Goal: Task Accomplishment & Management: Use online tool/utility

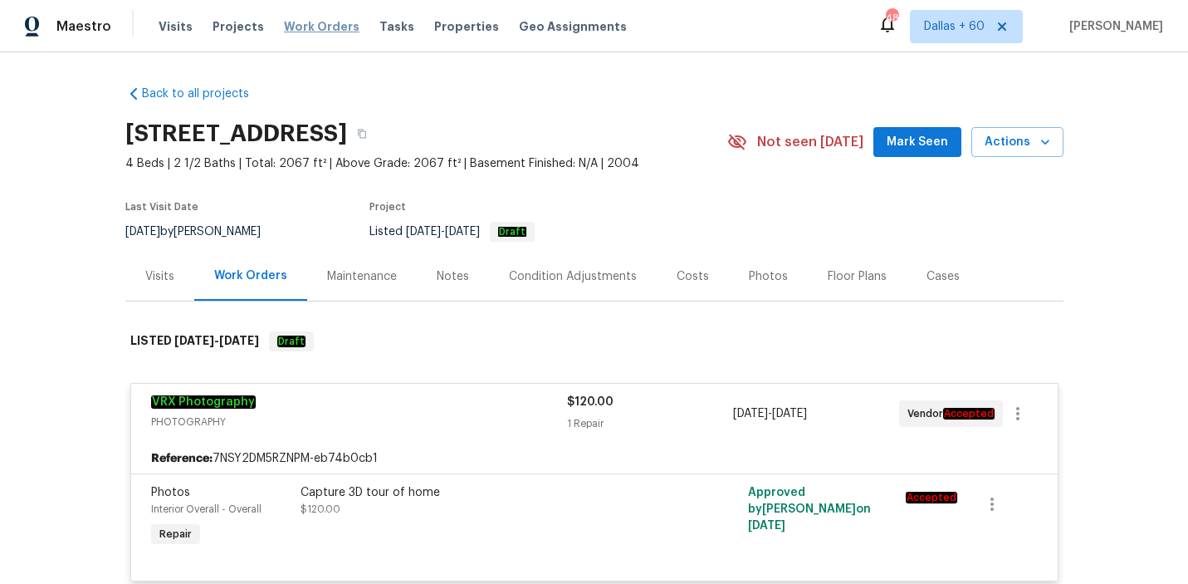
click at [295, 31] on span "Work Orders" at bounding box center [322, 26] width 76 height 17
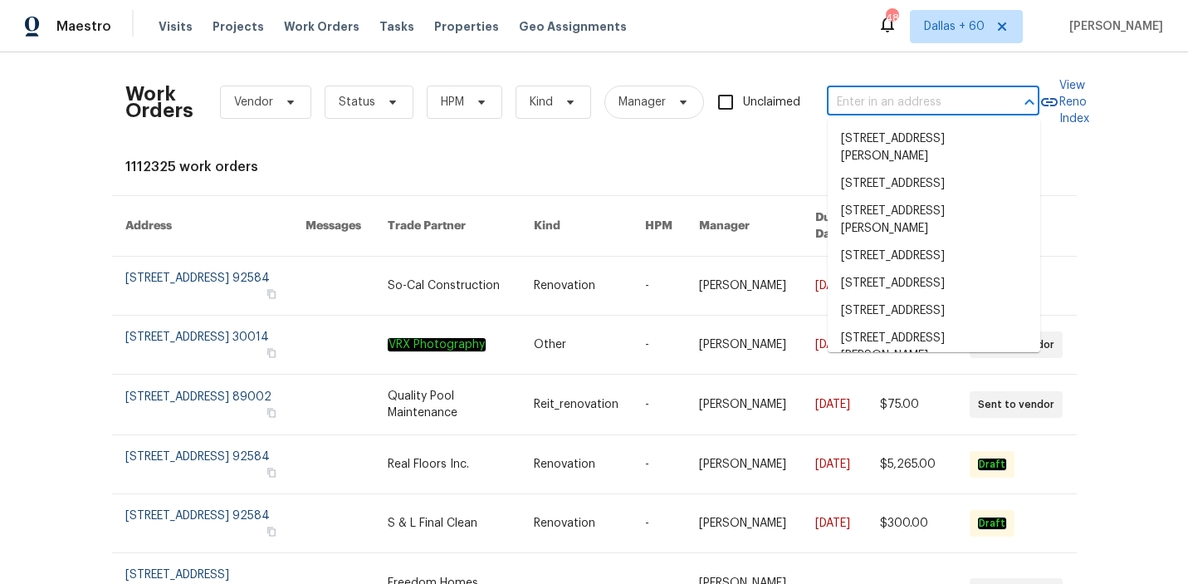
click at [913, 105] on input "text" at bounding box center [910, 103] width 166 height 26
paste input "2918 Centennial Dr, Garland, TX 75042"
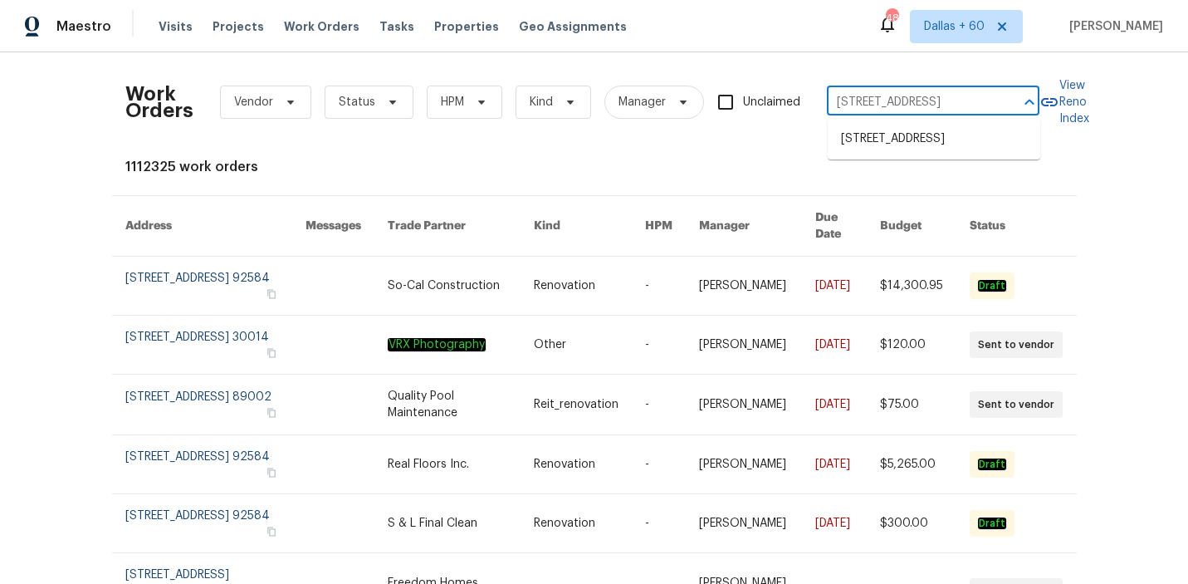
type input "2918 Centennial Dr, Garland, TX 75042"
click at [898, 149] on li "2918 Centennial Dr, Garland, TX 75042" at bounding box center [934, 138] width 213 height 27
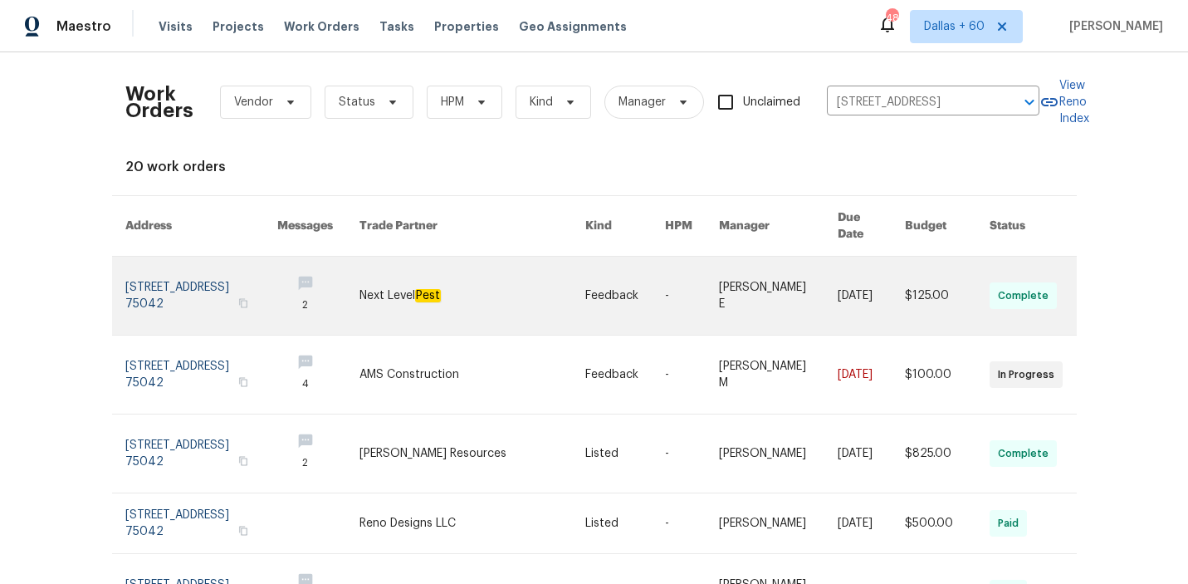
click at [450, 291] on link at bounding box center [473, 296] width 227 height 78
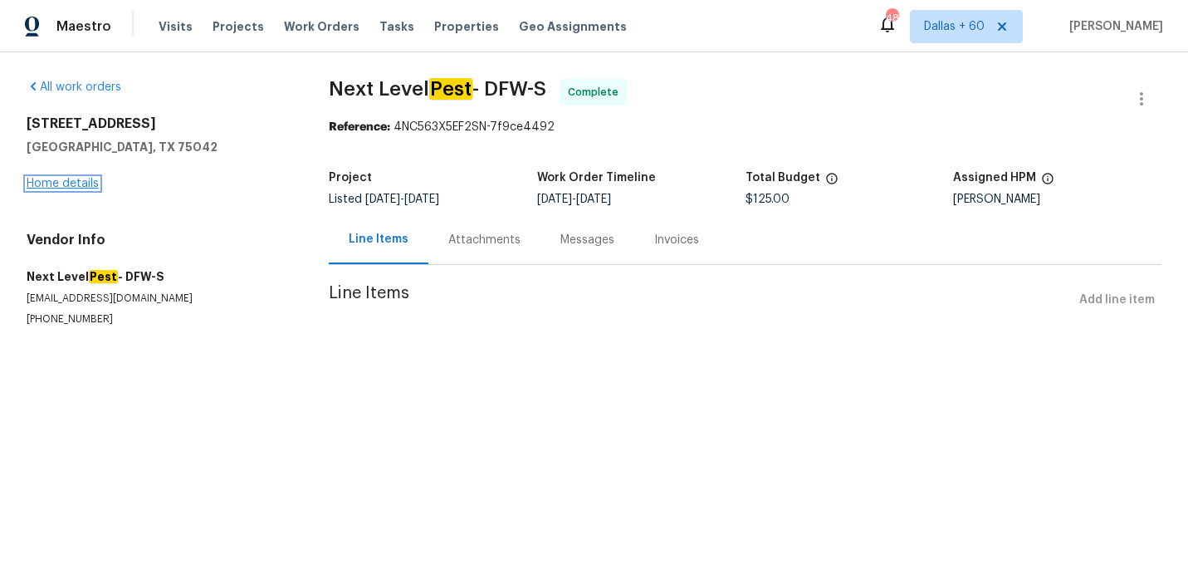
click at [46, 180] on link "Home details" at bounding box center [63, 184] width 72 height 12
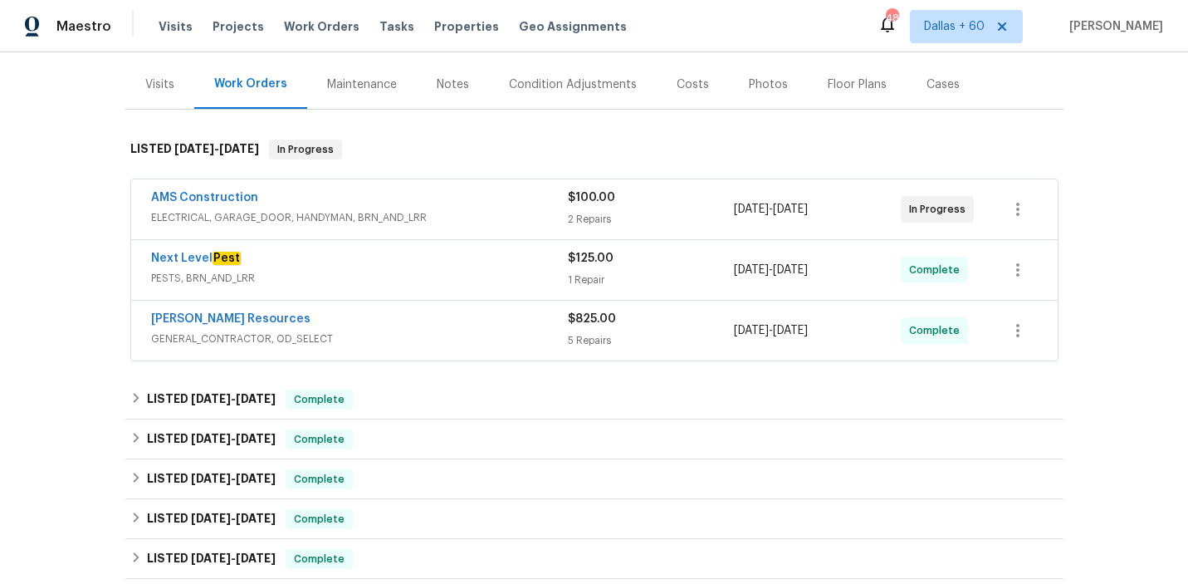
scroll to position [191, 0]
click at [487, 208] on div "AMS Construction" at bounding box center [359, 200] width 417 height 20
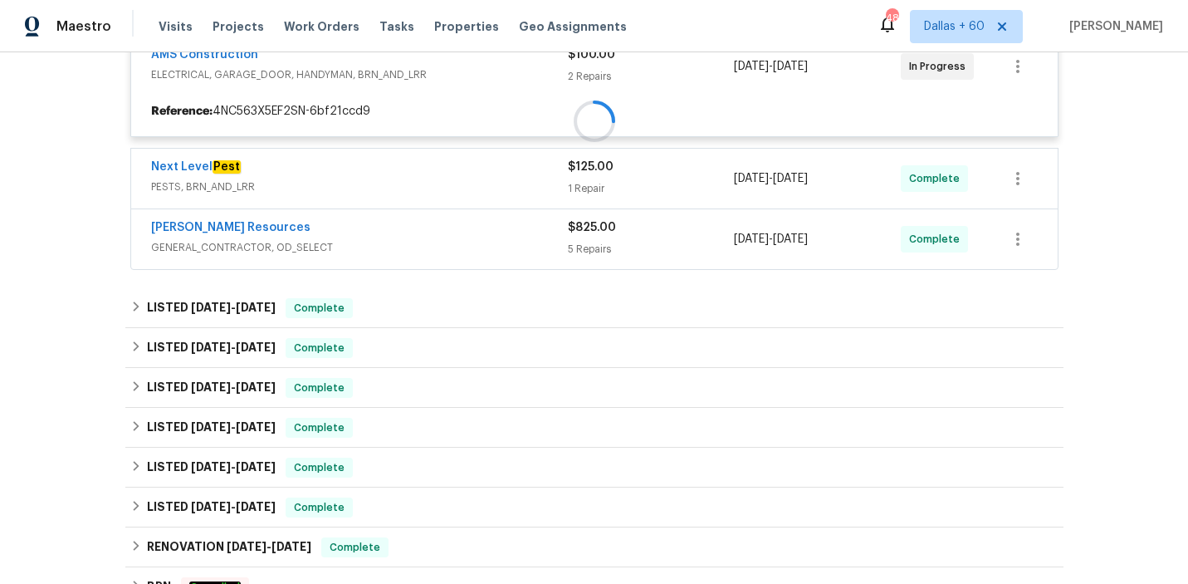
scroll to position [344, 0]
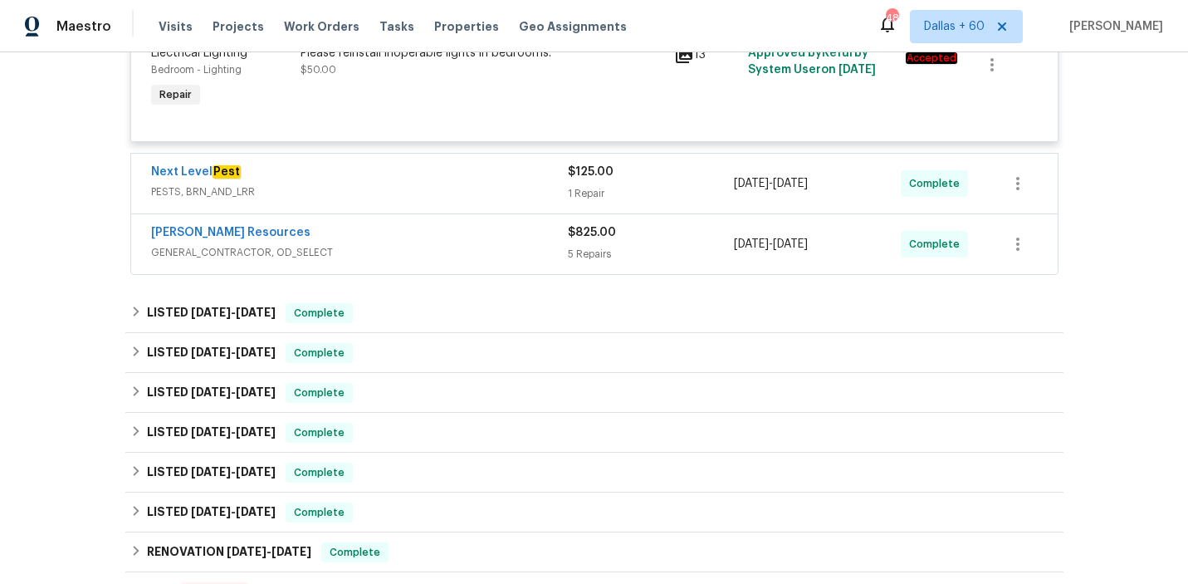
click at [465, 190] on span "PESTS, BRN_AND_LRR" at bounding box center [359, 192] width 417 height 17
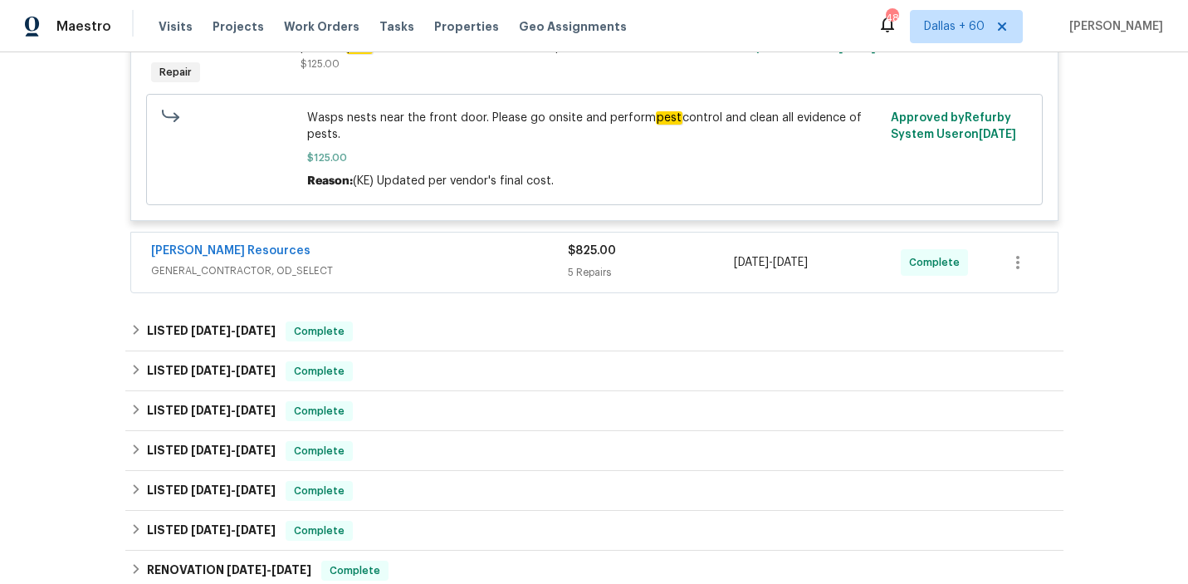
scroll to position [778, 0]
click at [450, 272] on span "GENERAL_CONTRACTOR, OD_SELECT" at bounding box center [359, 271] width 417 height 17
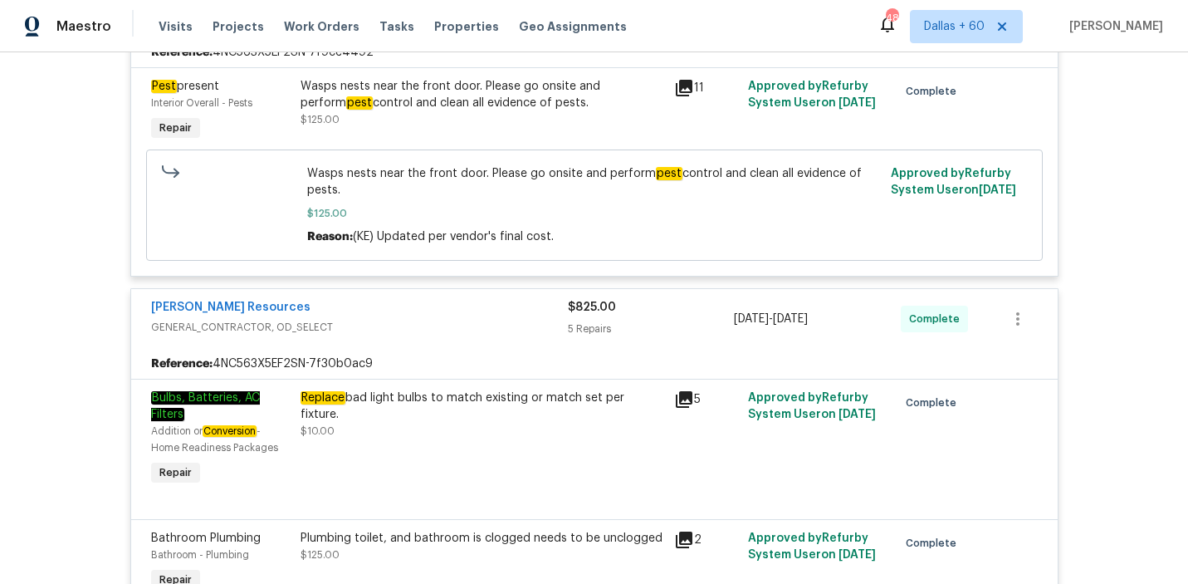
scroll to position [720, 0]
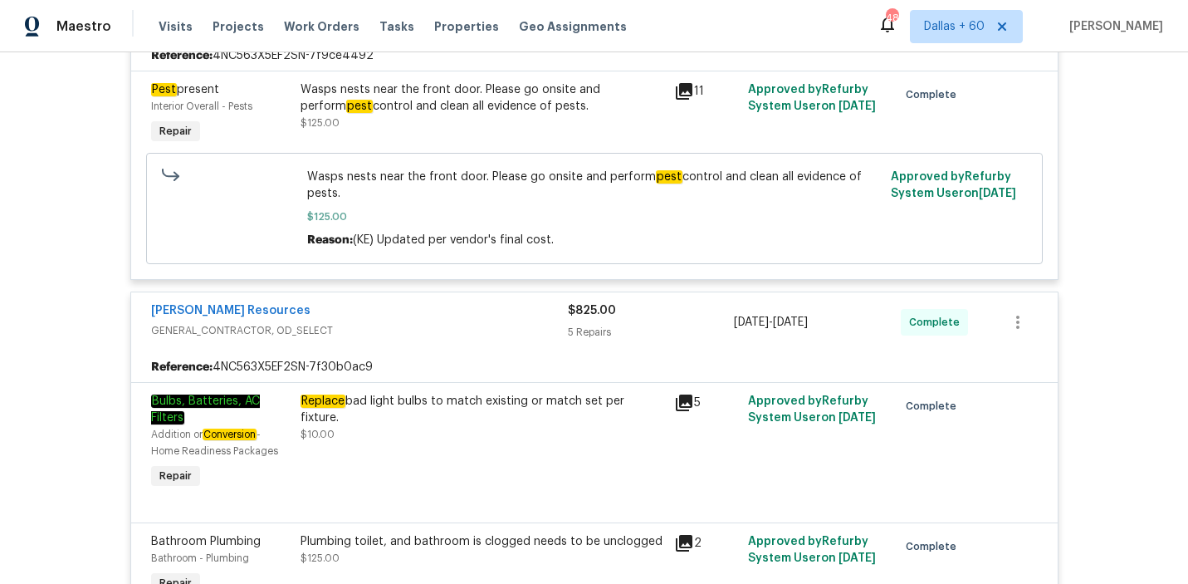
click at [393, 313] on div "Lawrence Resources" at bounding box center [359, 312] width 417 height 20
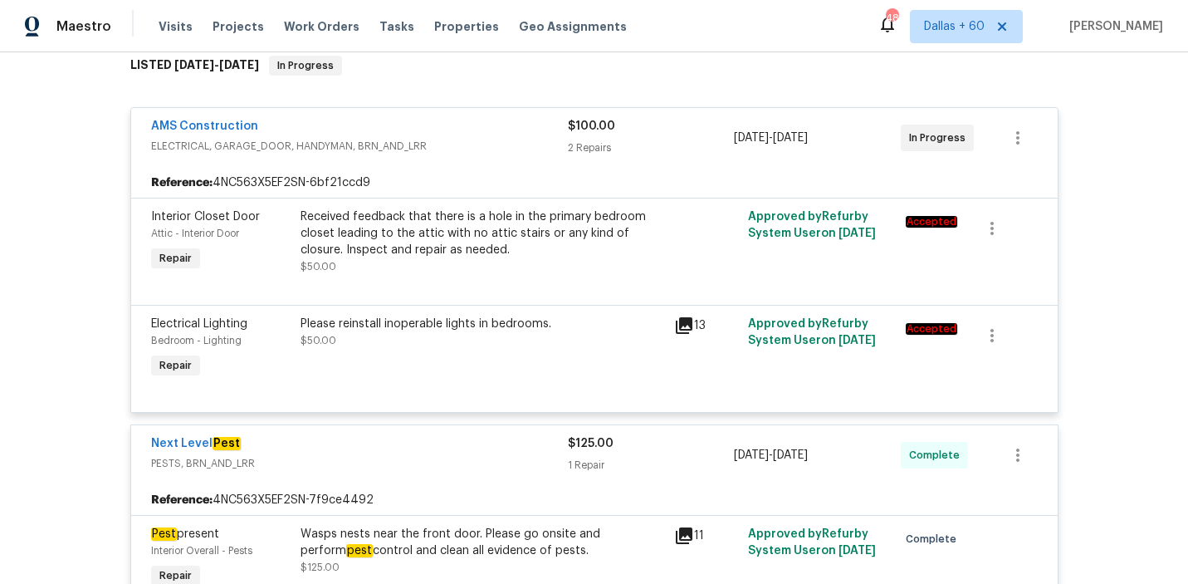
scroll to position [0, 0]
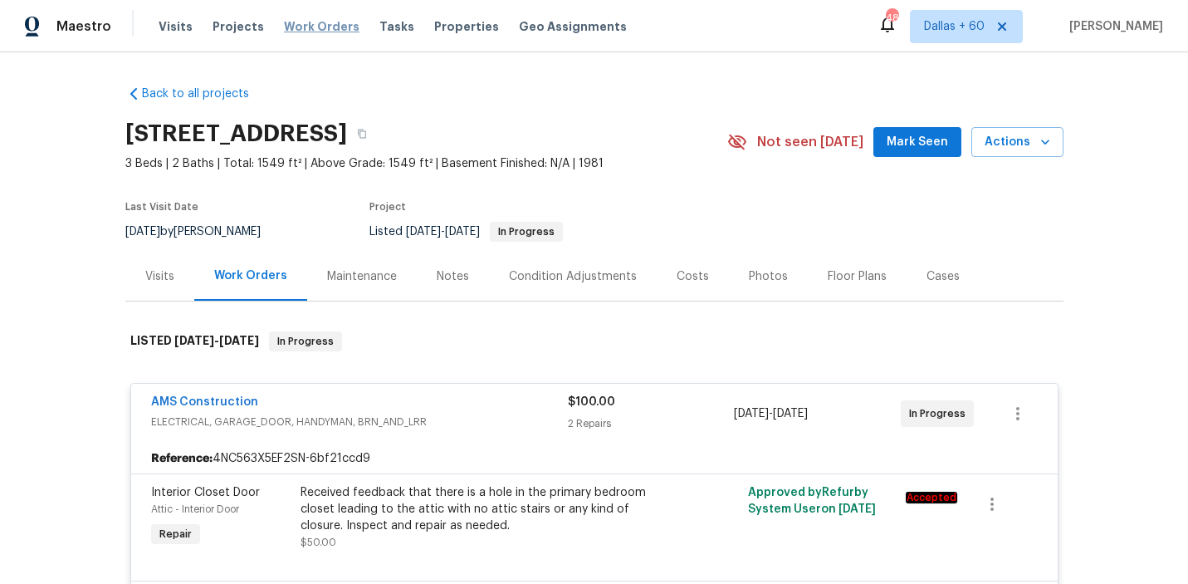
click at [308, 21] on span "Work Orders" at bounding box center [322, 26] width 76 height 17
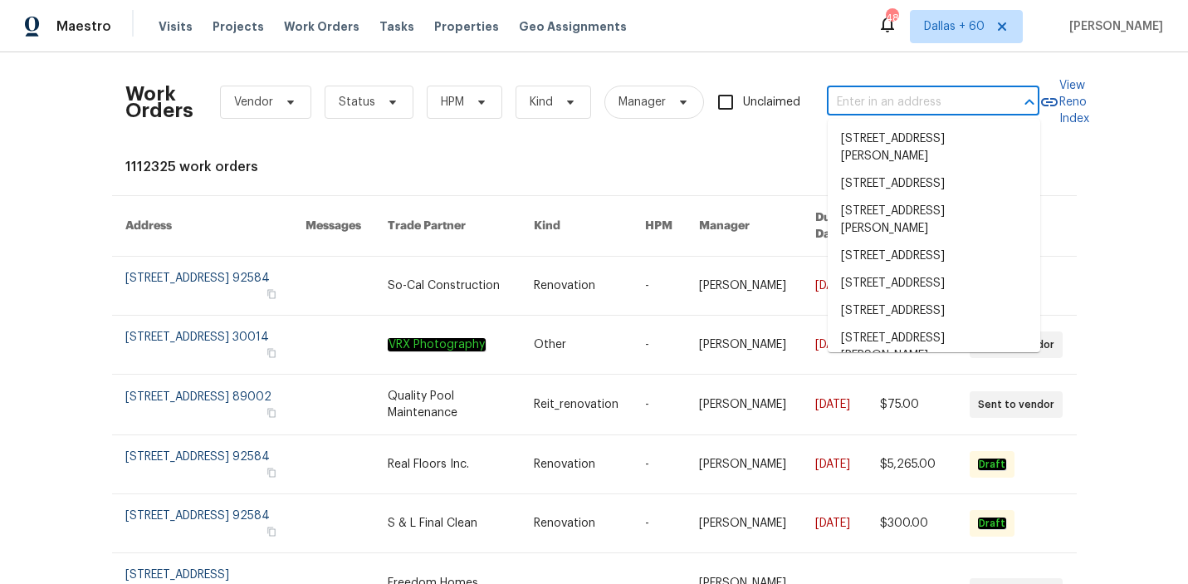
click at [889, 107] on input "text" at bounding box center [910, 103] width 166 height 26
paste input "[STREET_ADDRESS][PERSON_NAME]"
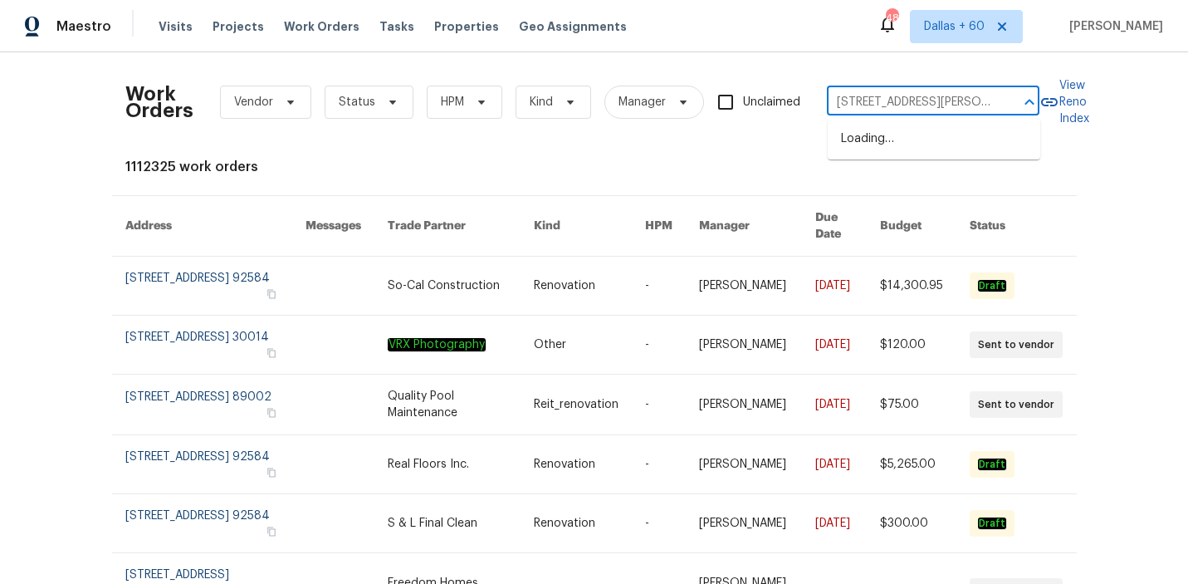
scroll to position [0, 45]
type input "[STREET_ADDRESS][PERSON_NAME]"
click at [900, 139] on li "[STREET_ADDRESS][PERSON_NAME]" at bounding box center [934, 147] width 213 height 45
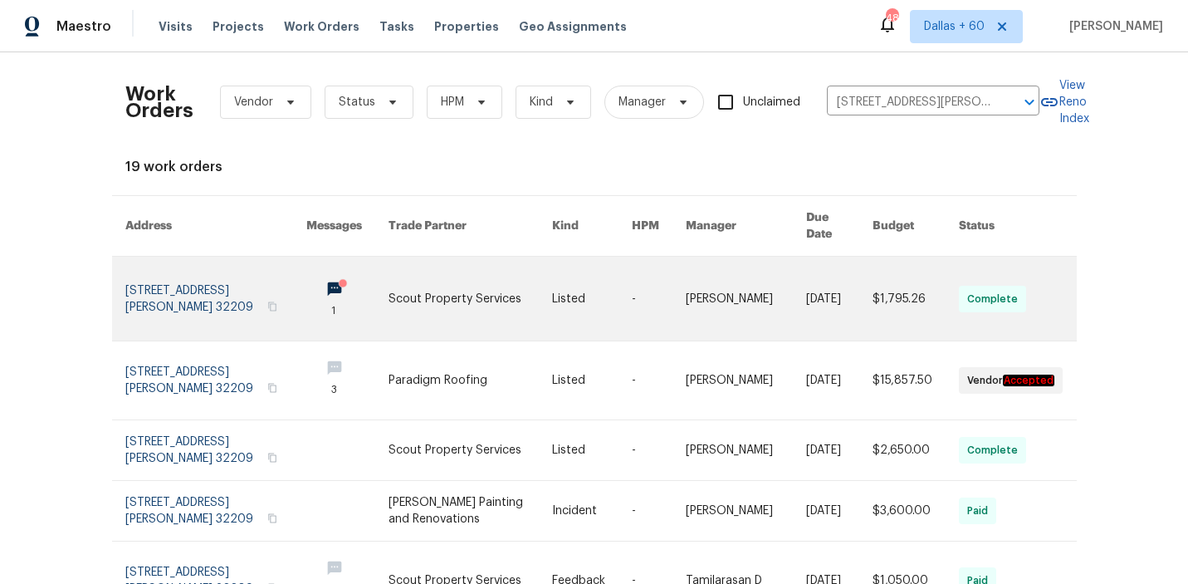
click at [375, 291] on td "Scout Property Services" at bounding box center [457, 299] width 164 height 85
click at [471, 288] on link at bounding box center [471, 299] width 164 height 84
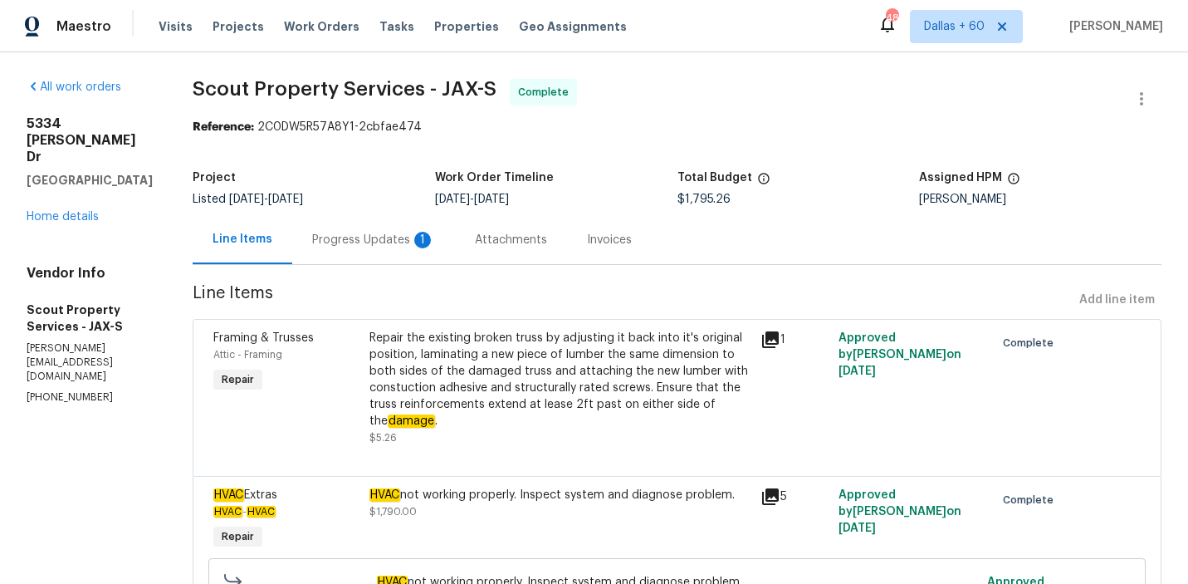
click at [61, 207] on div "5334 Mays Dr Jacksonville, FL 32209 Home details" at bounding box center [90, 170] width 126 height 110
click at [59, 211] on link "Home details" at bounding box center [63, 217] width 72 height 12
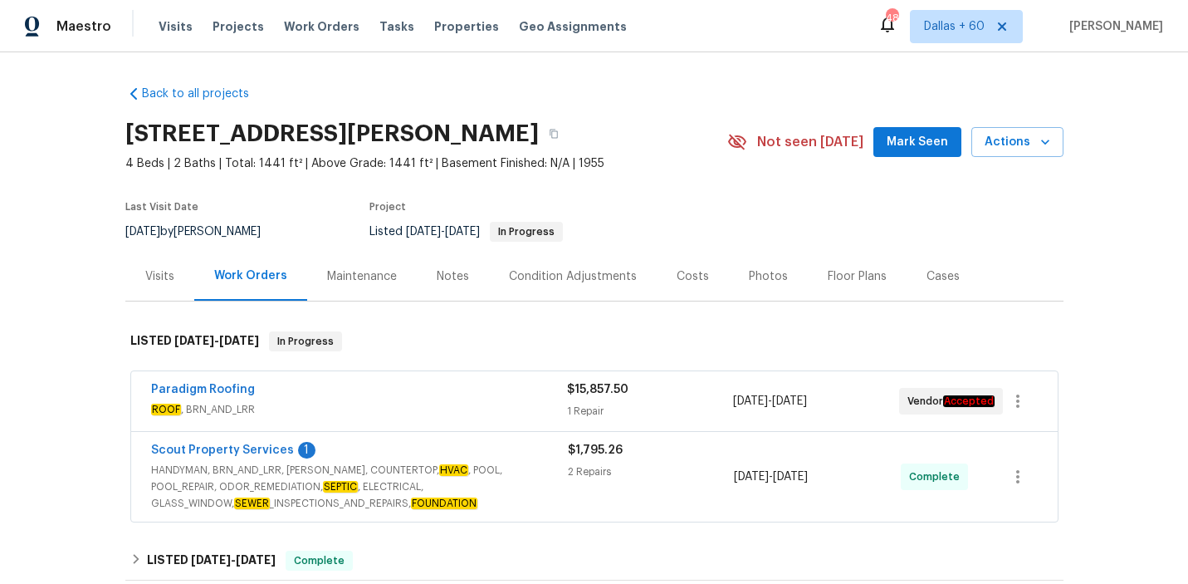
click at [423, 384] on div "Paradigm Roofing" at bounding box center [359, 391] width 416 height 20
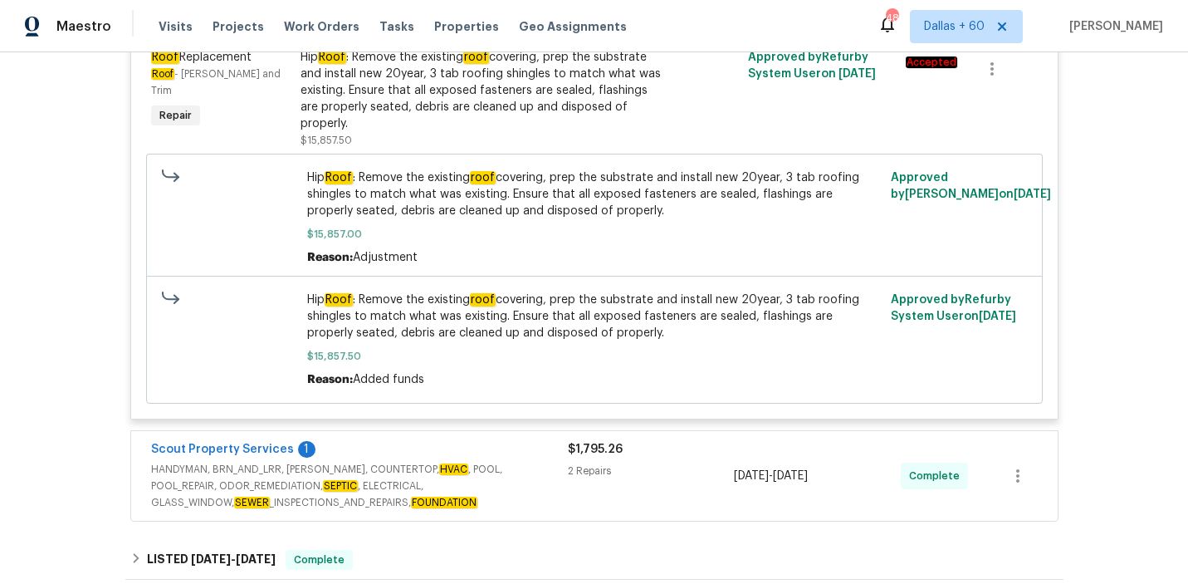
scroll to position [438, 0]
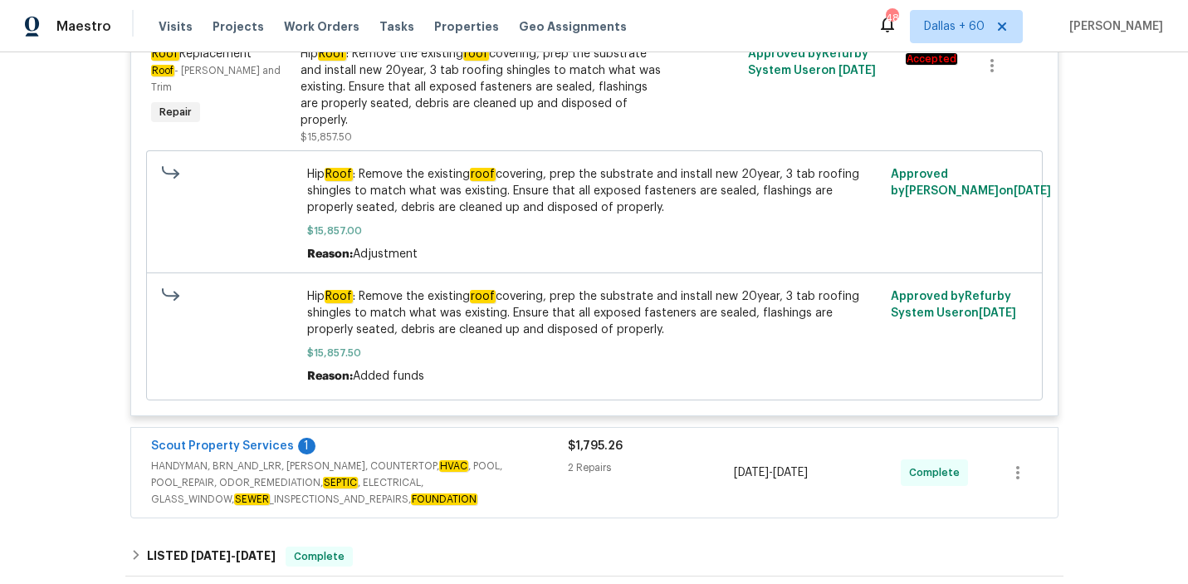
click at [499, 480] on span "HANDYMAN, BRN_AND_LRR, [PERSON_NAME], COUNTERTOP, HVAC , POOL, POOL_REPAIR, ODO…" at bounding box center [359, 483] width 417 height 50
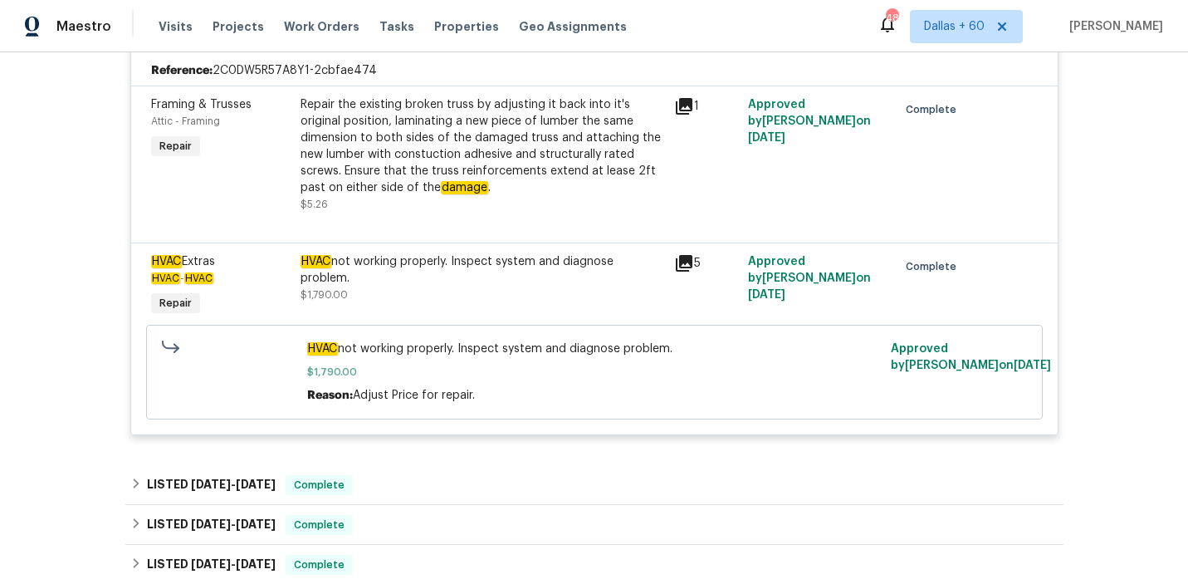
scroll to position [899, 0]
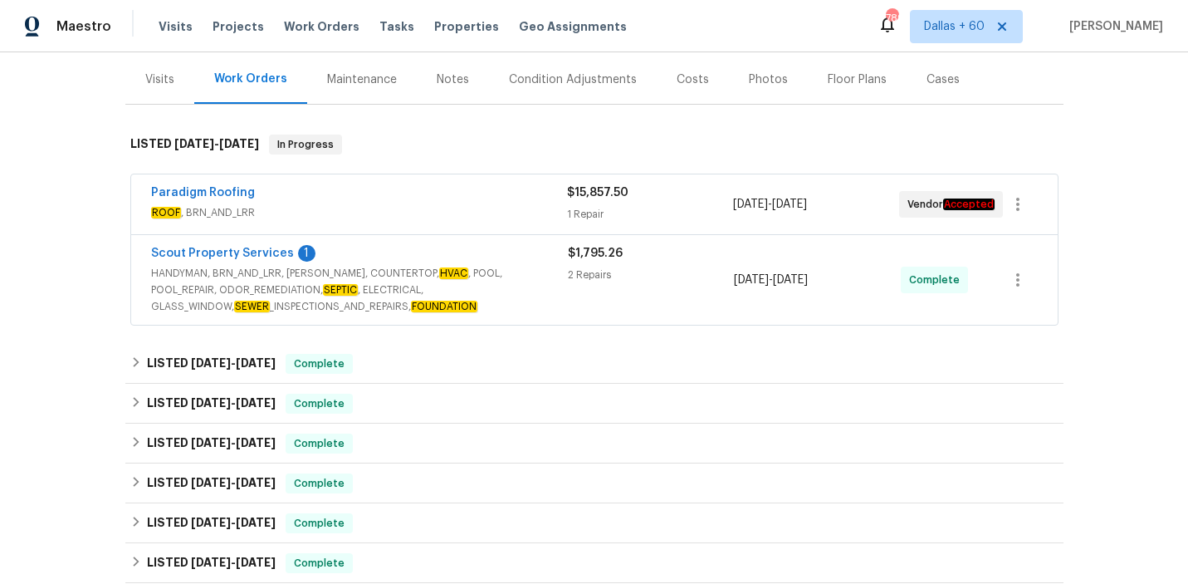
scroll to position [193, 0]
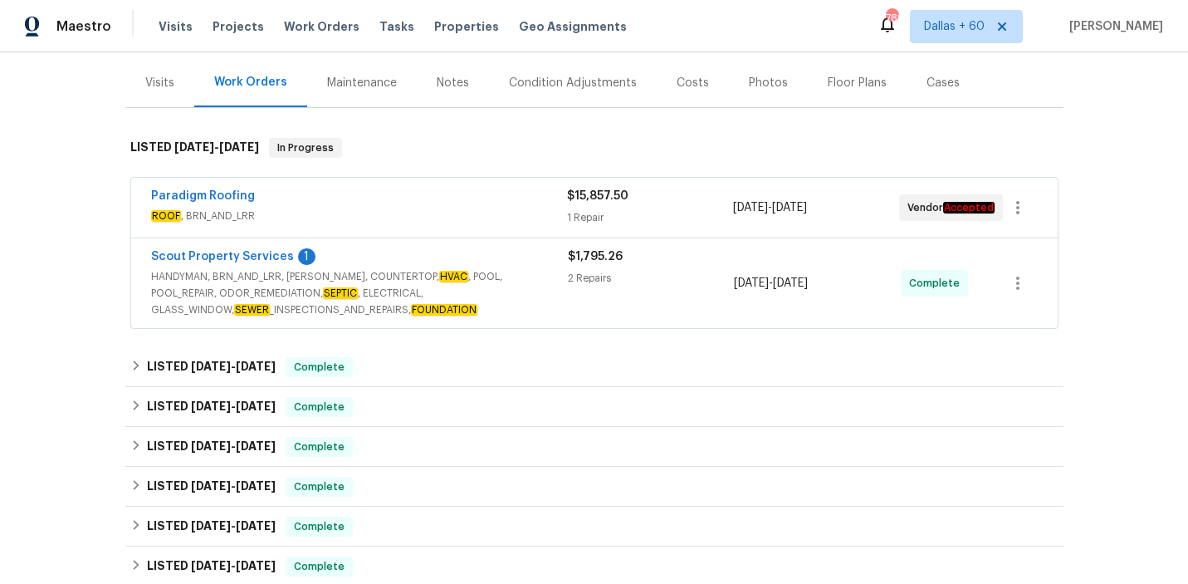
click at [516, 220] on span "ROOF , BRN_AND_LRR" at bounding box center [359, 216] width 416 height 17
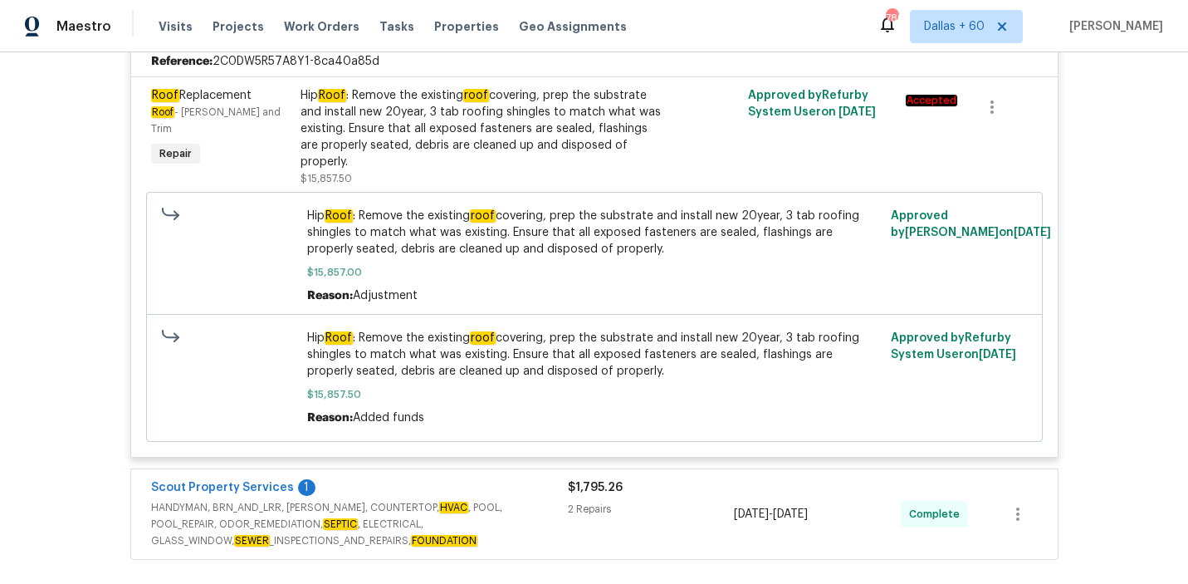
scroll to position [646, 0]
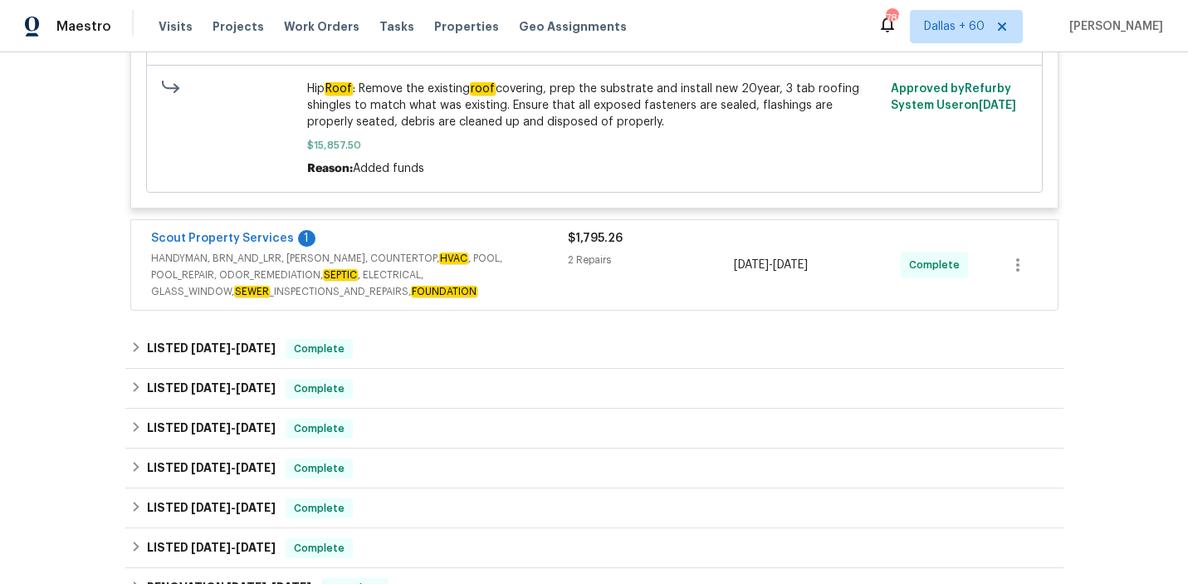
click at [546, 250] on span "HANDYMAN, BRN_AND_LRR, [PERSON_NAME], COUNTERTOP, HVAC , POOL, POOL_REPAIR, ODO…" at bounding box center [359, 275] width 417 height 50
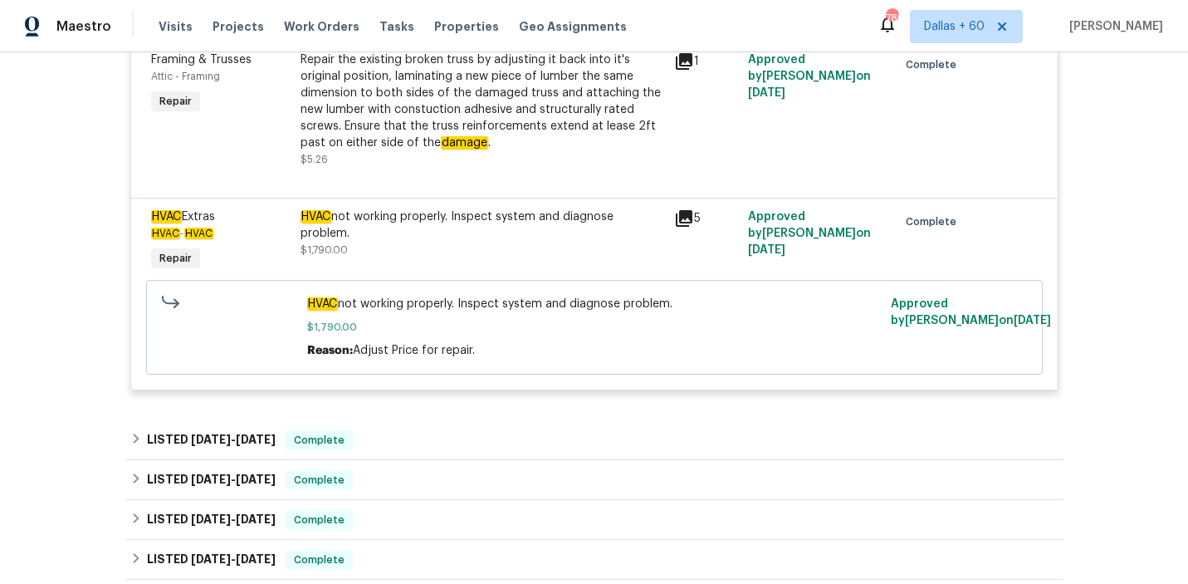
scroll to position [0, 0]
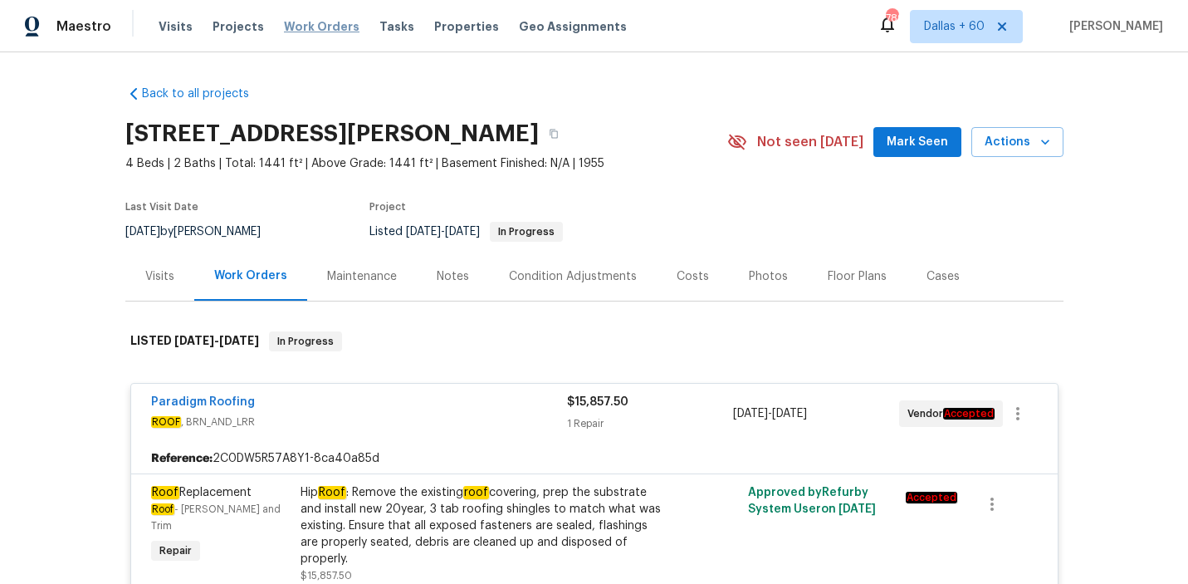
click at [316, 27] on span "Work Orders" at bounding box center [322, 26] width 76 height 17
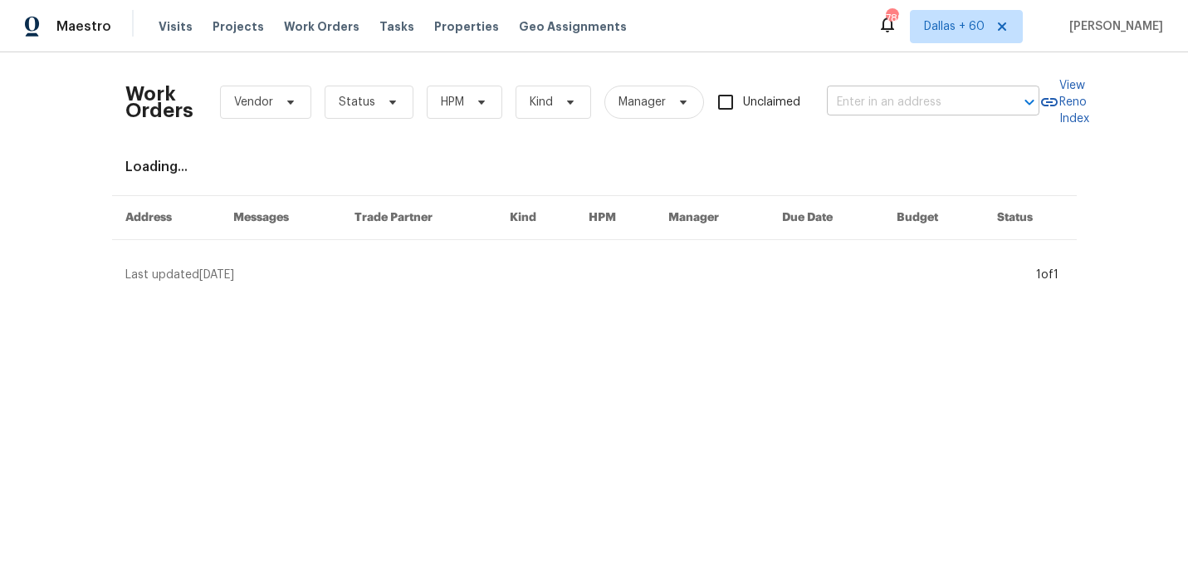
click at [872, 107] on input "text" at bounding box center [910, 103] width 166 height 26
paste input "[STREET_ADDRESS][PERSON_NAME]"
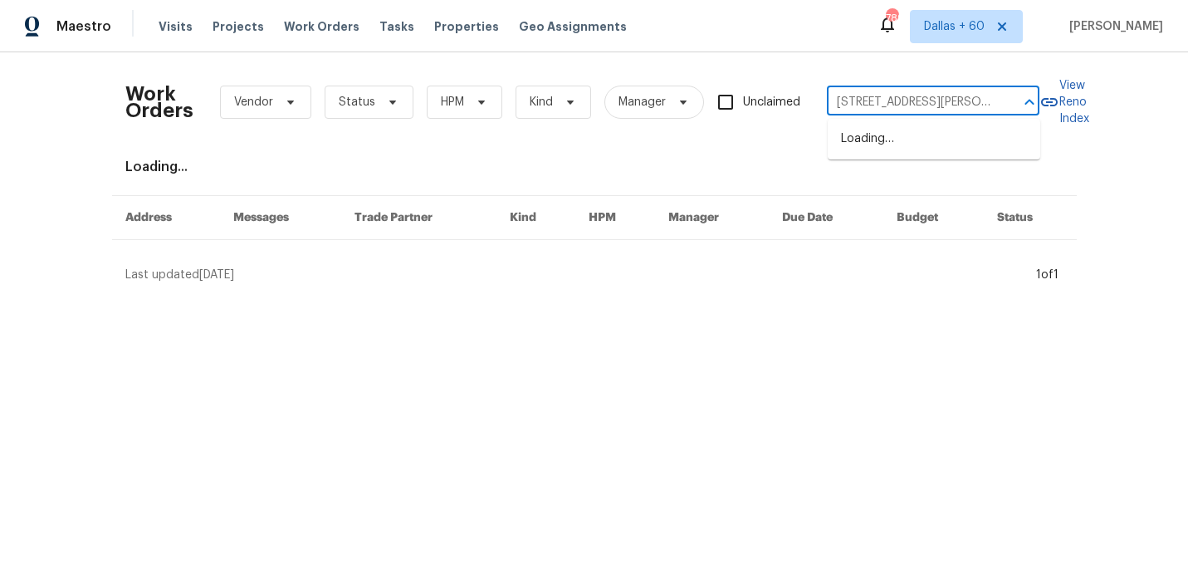
scroll to position [0, 70]
type input "[STREET_ADDRESS][PERSON_NAME]"
click at [880, 140] on li "[STREET_ADDRESS][PERSON_NAME]" at bounding box center [934, 147] width 213 height 45
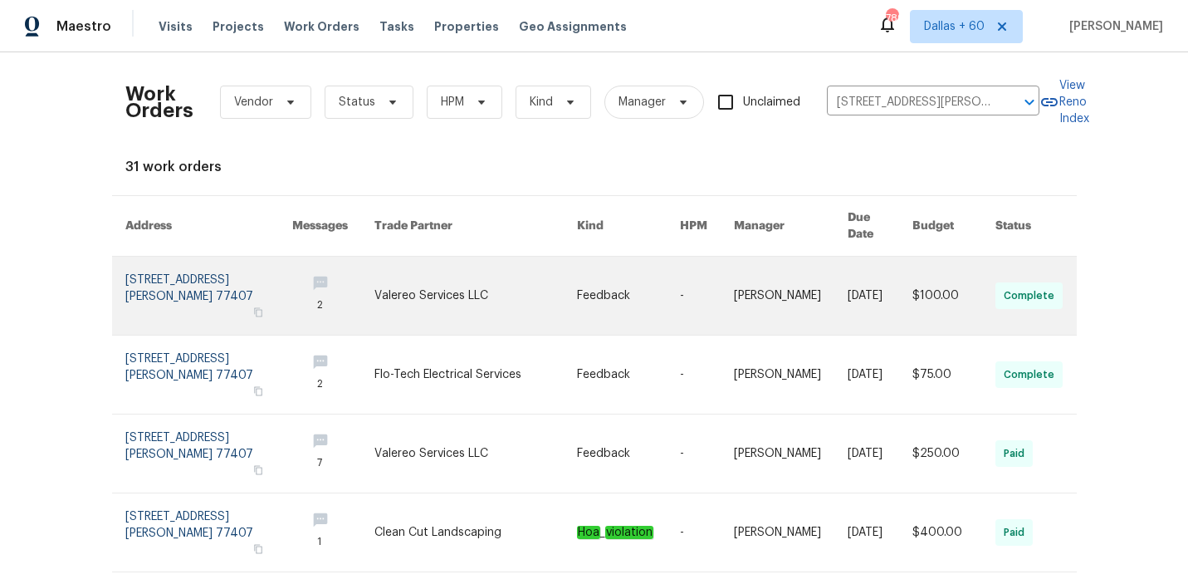
click at [488, 267] on link at bounding box center [475, 296] width 202 height 78
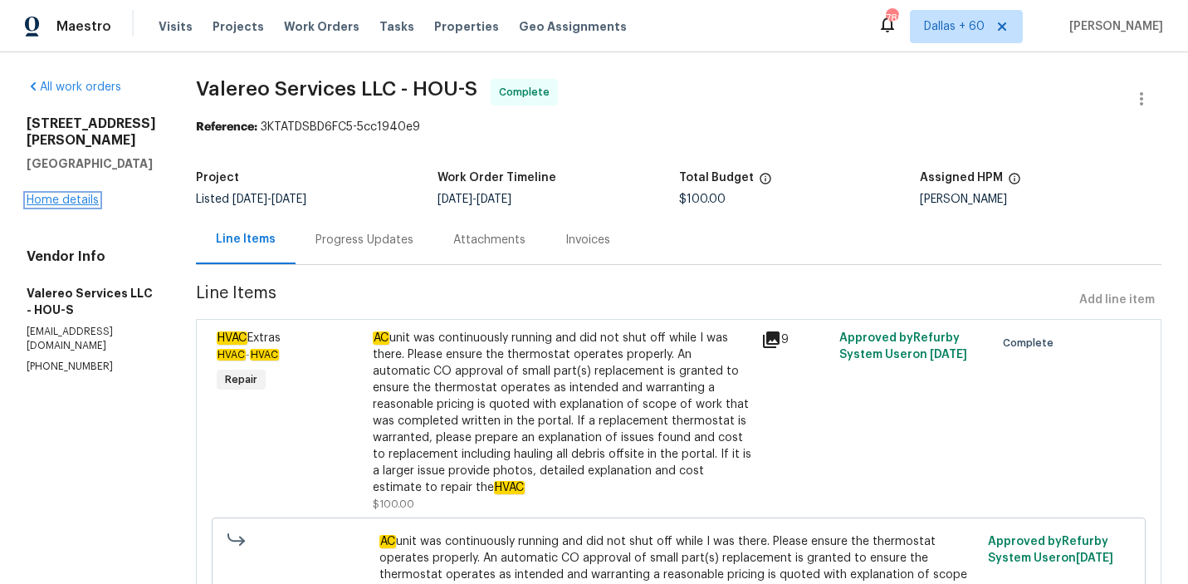
click at [64, 206] on link "Home details" at bounding box center [63, 200] width 72 height 12
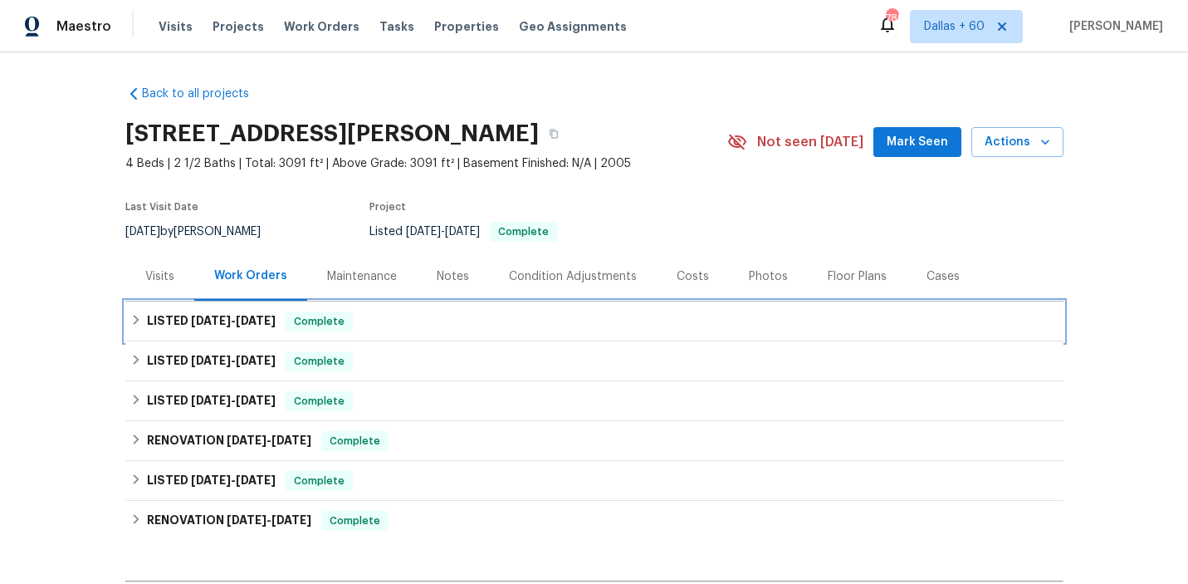
click at [420, 319] on div "LISTED [DATE] - [DATE] Complete" at bounding box center [594, 321] width 928 height 20
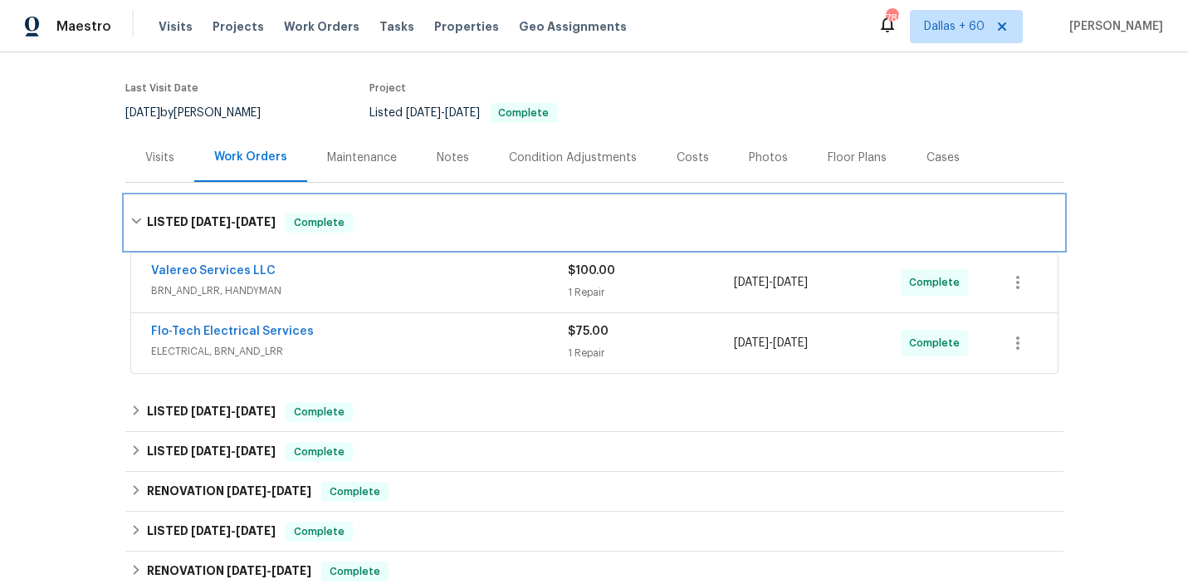
scroll to position [153, 0]
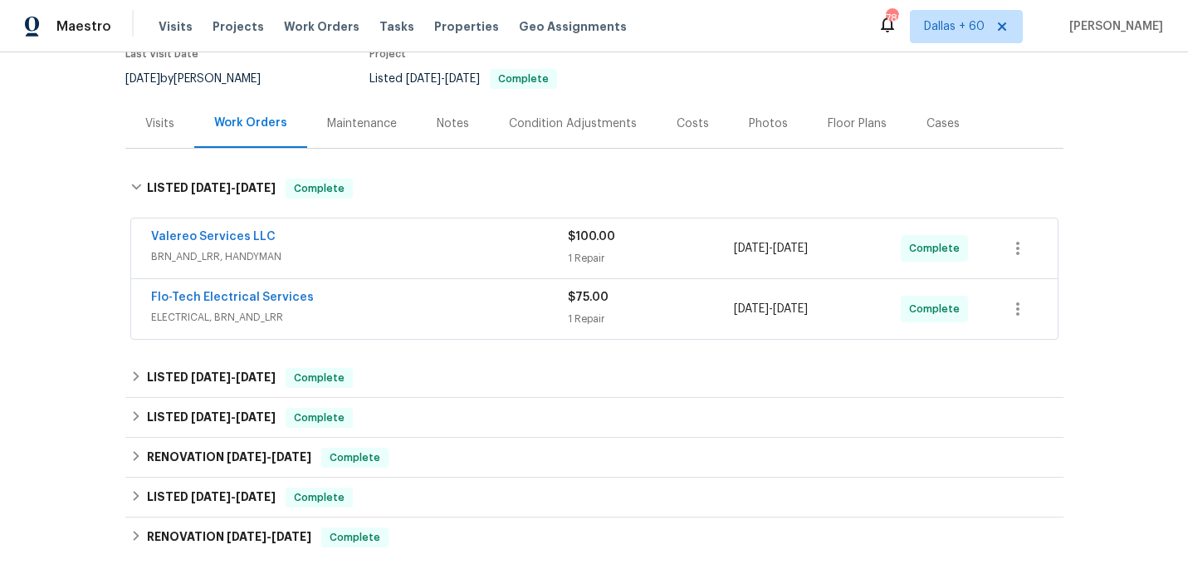
click at [419, 294] on div "Flo-Tech Electrical Services" at bounding box center [359, 299] width 417 height 20
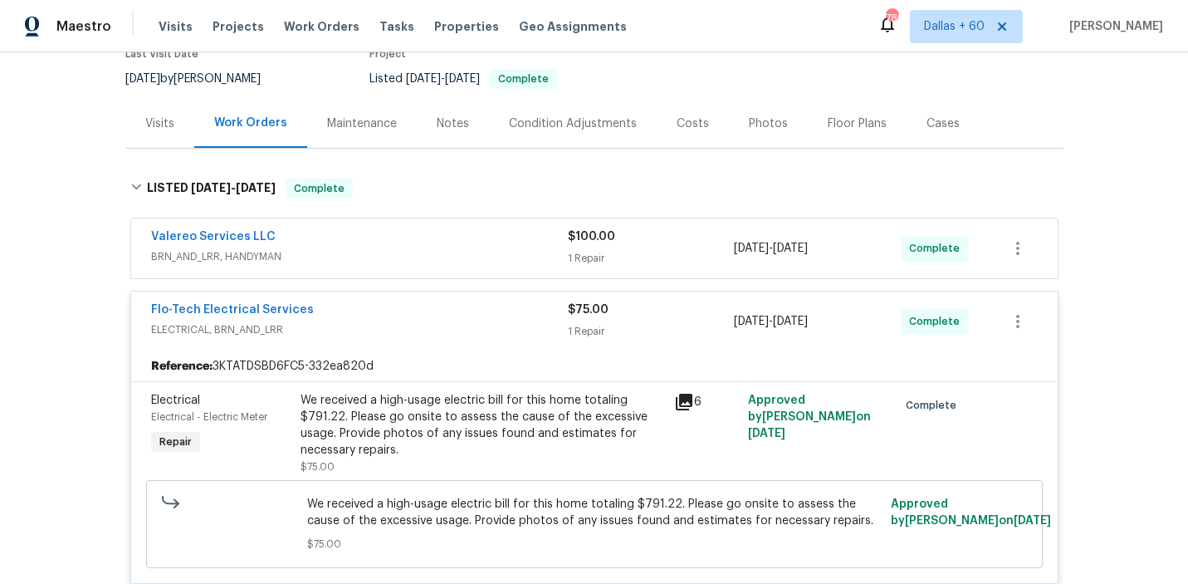
click at [433, 265] on div "Valereo Services LLC BRN_AND_LRR, HANDYMAN" at bounding box center [359, 248] width 417 height 40
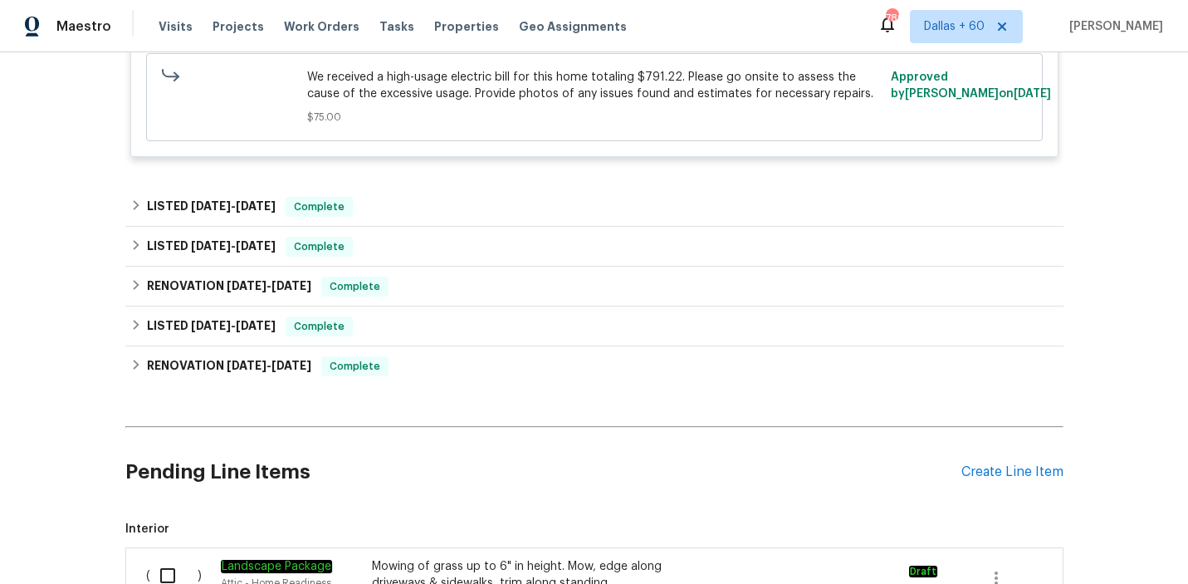
scroll to position [1080, 0]
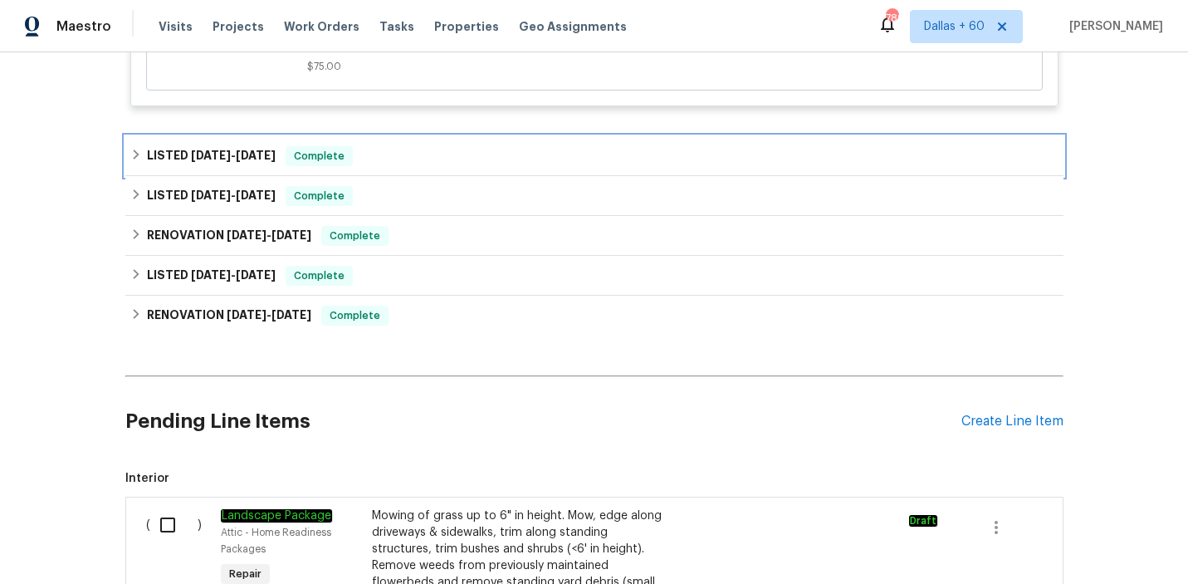
click at [444, 146] on div "LISTED [DATE] - [DATE] Complete" at bounding box center [594, 156] width 928 height 20
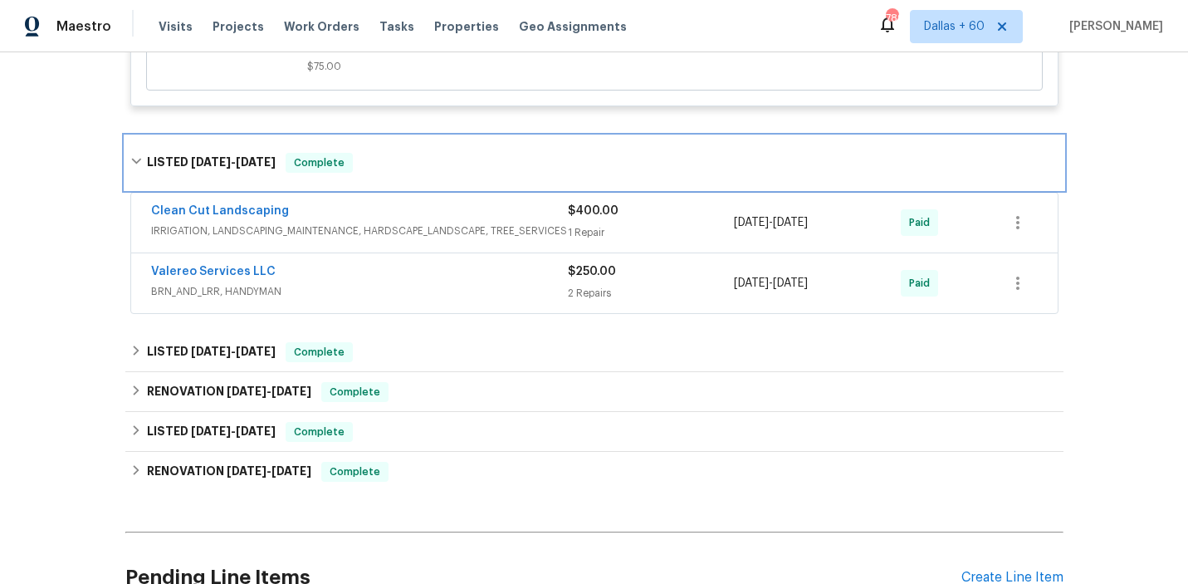
scroll to position [1133, 0]
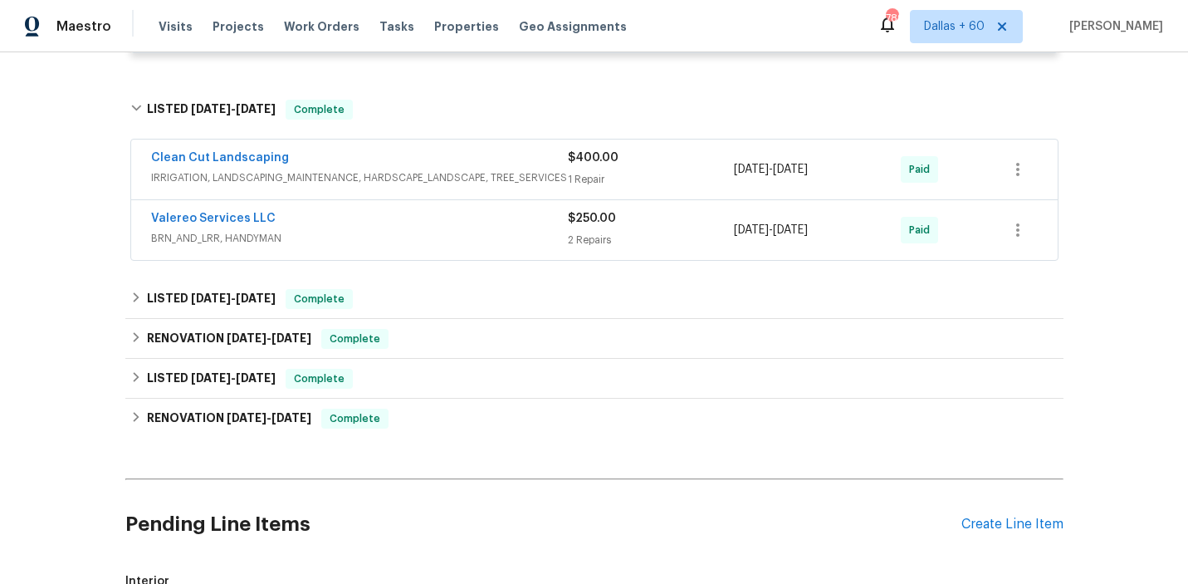
click at [433, 230] on span "BRN_AND_LRR, HANDYMAN" at bounding box center [359, 238] width 417 height 17
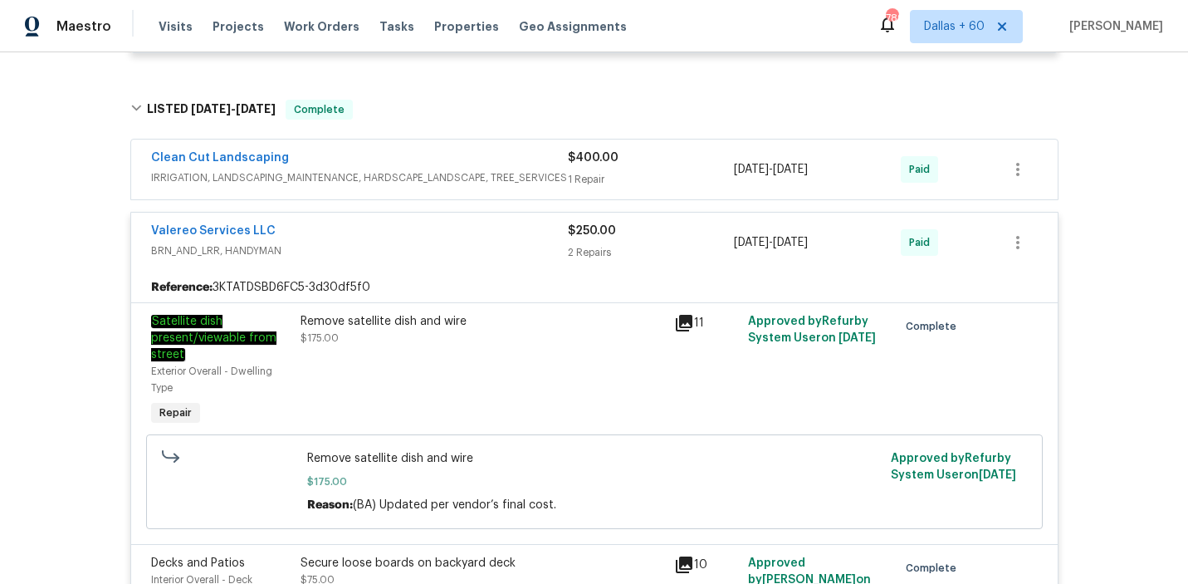
click at [457, 149] on div "Clean Cut Landscaping" at bounding box center [359, 159] width 417 height 20
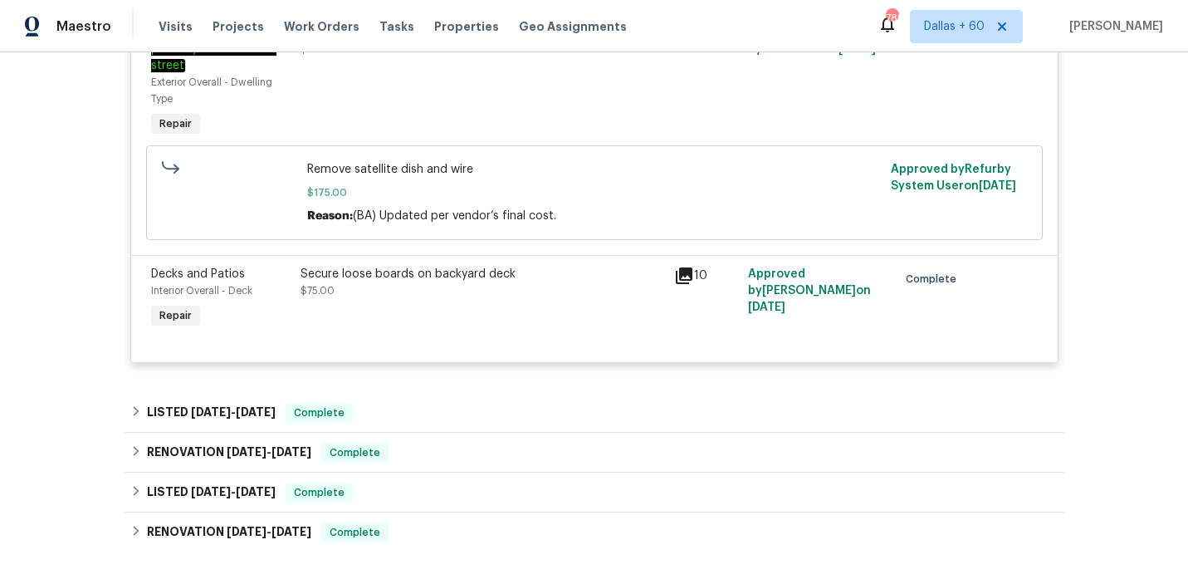
scroll to position [1801, 0]
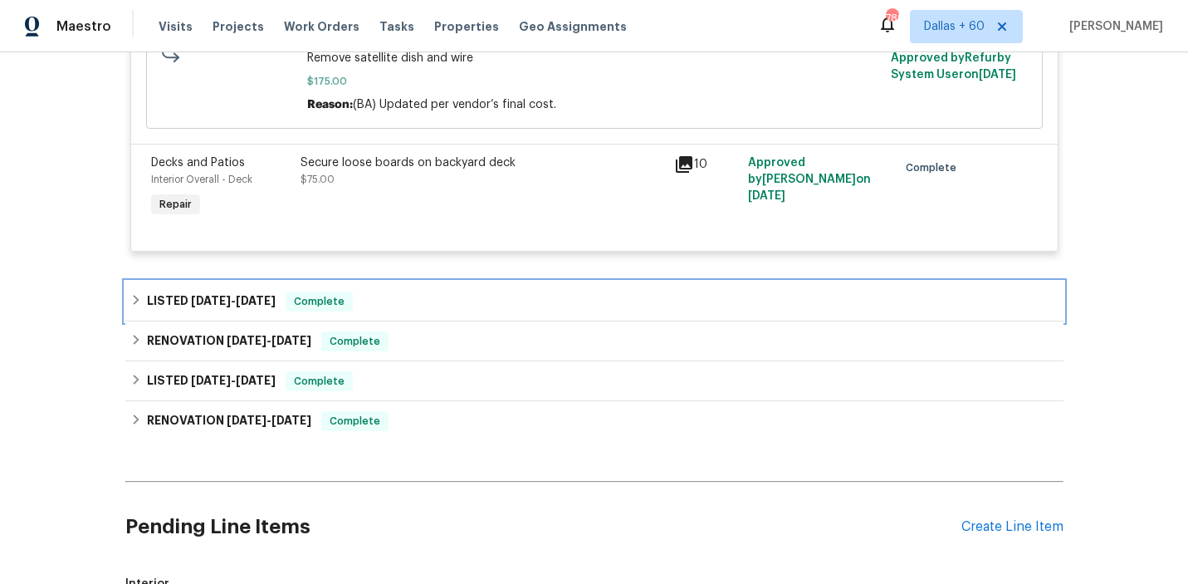
click at [389, 305] on div "LISTED [DATE] - [DATE] Complete" at bounding box center [594, 301] width 938 height 40
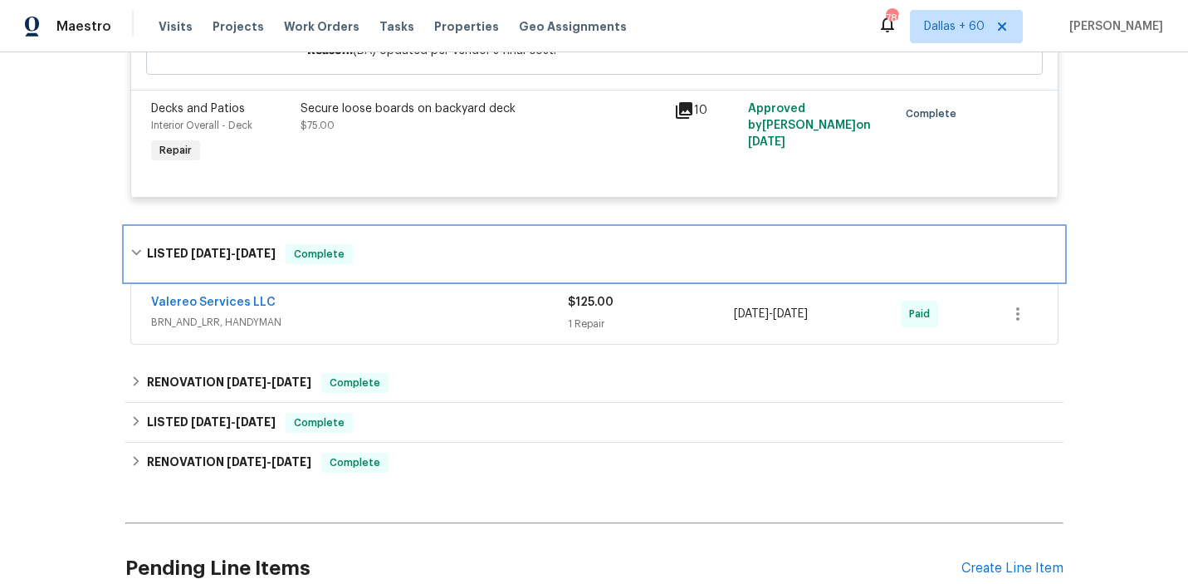
scroll to position [1874, 0]
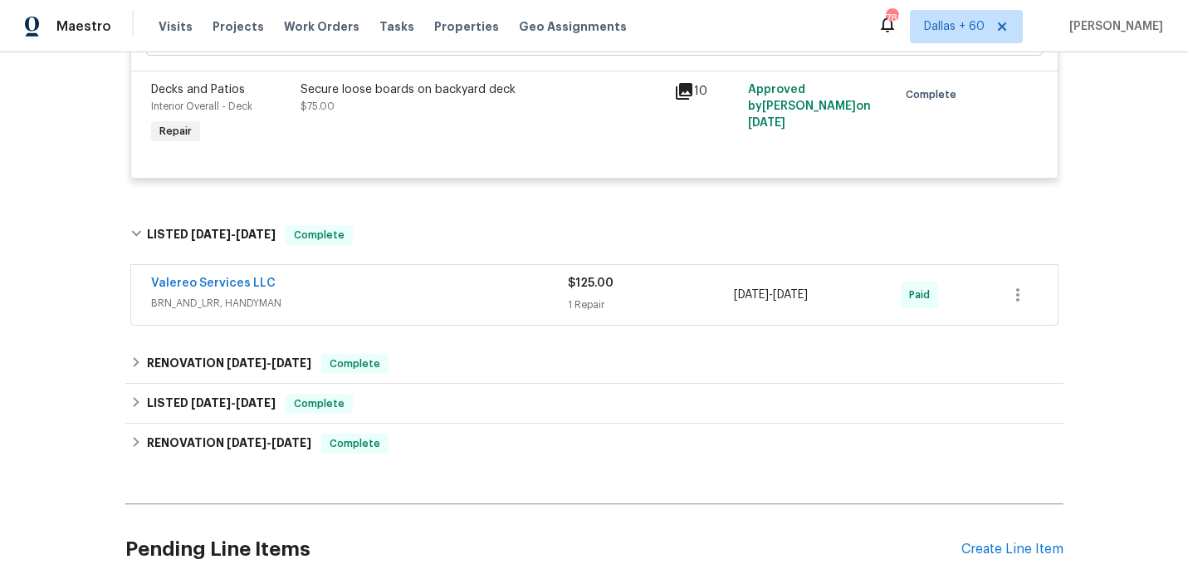
click at [389, 305] on div "Valereo Services LLC BRN_AND_LRR, HANDYMAN $125.00 1 Repair [DATE] - [DATE] Paid" at bounding box center [594, 295] width 927 height 60
click at [379, 280] on div "Valereo Services LLC" at bounding box center [359, 285] width 417 height 20
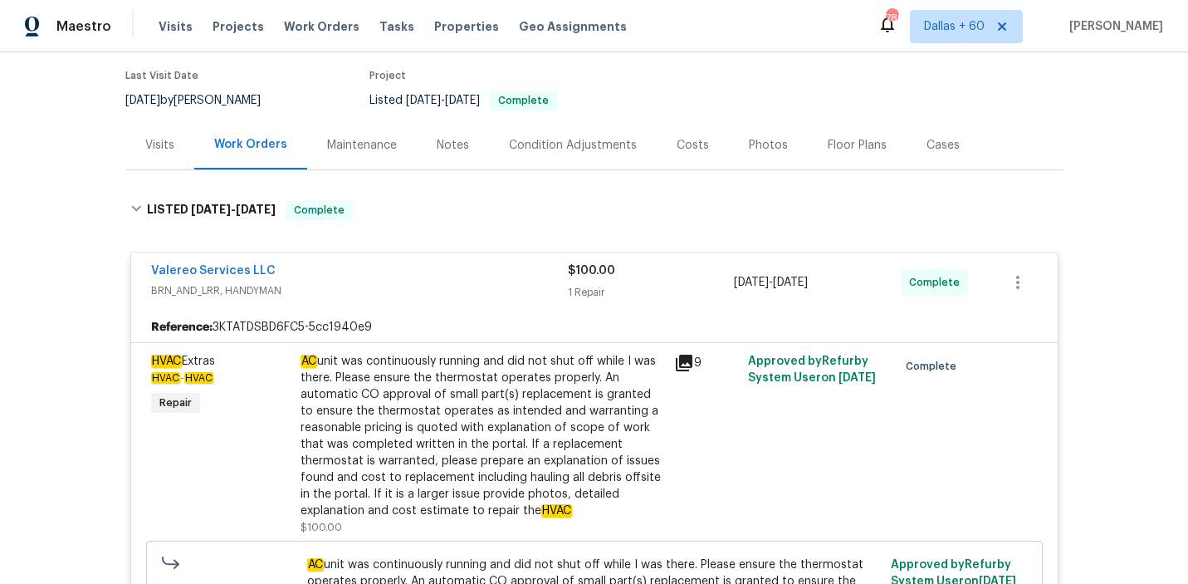
scroll to position [188, 0]
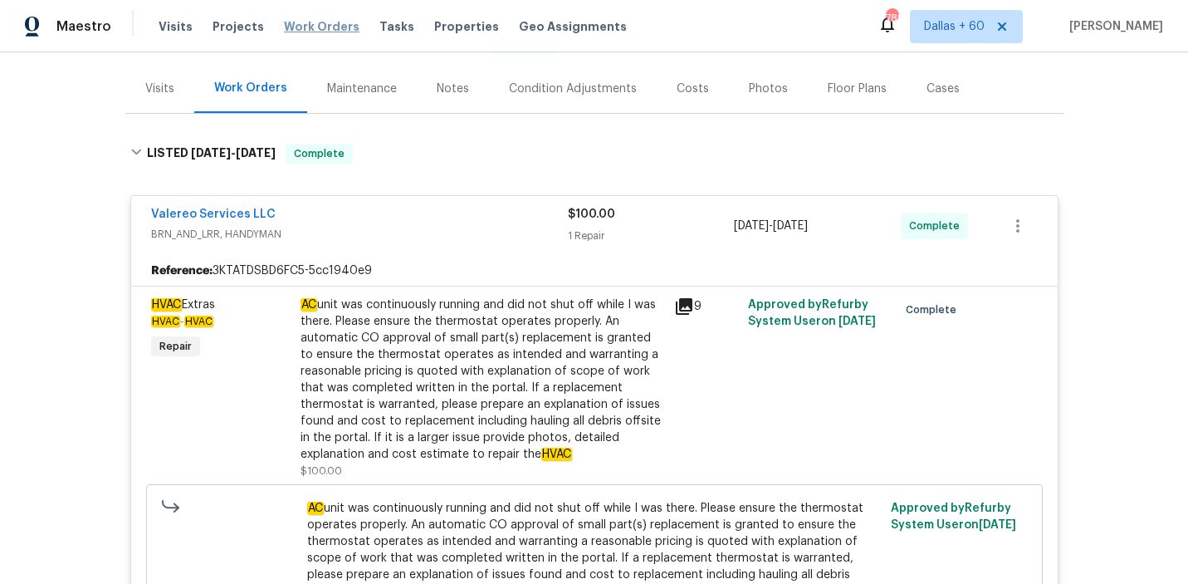
click at [339, 24] on span "Work Orders" at bounding box center [322, 26] width 76 height 17
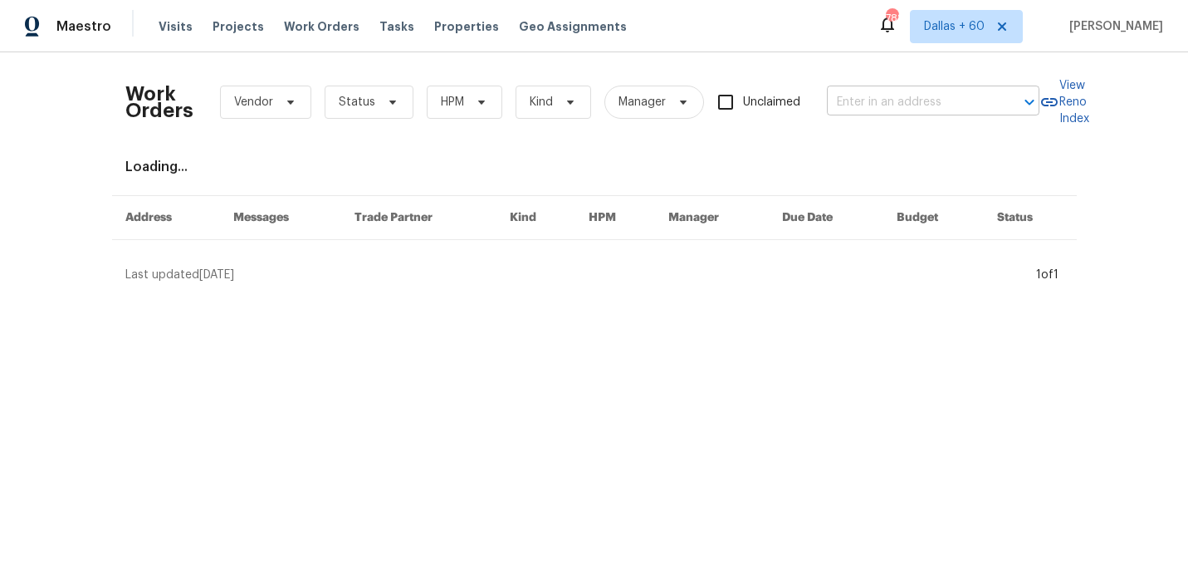
click at [941, 107] on input "text" at bounding box center [910, 103] width 166 height 26
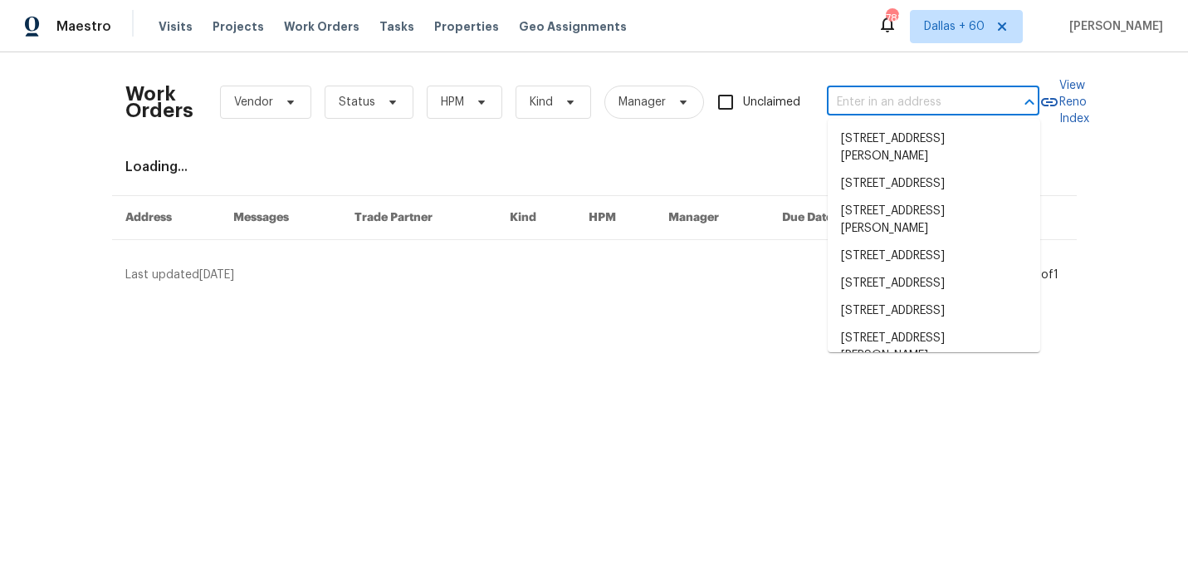
paste input "[STREET_ADDRESS][PERSON_NAME]"
type input "[STREET_ADDRESS][PERSON_NAME]"
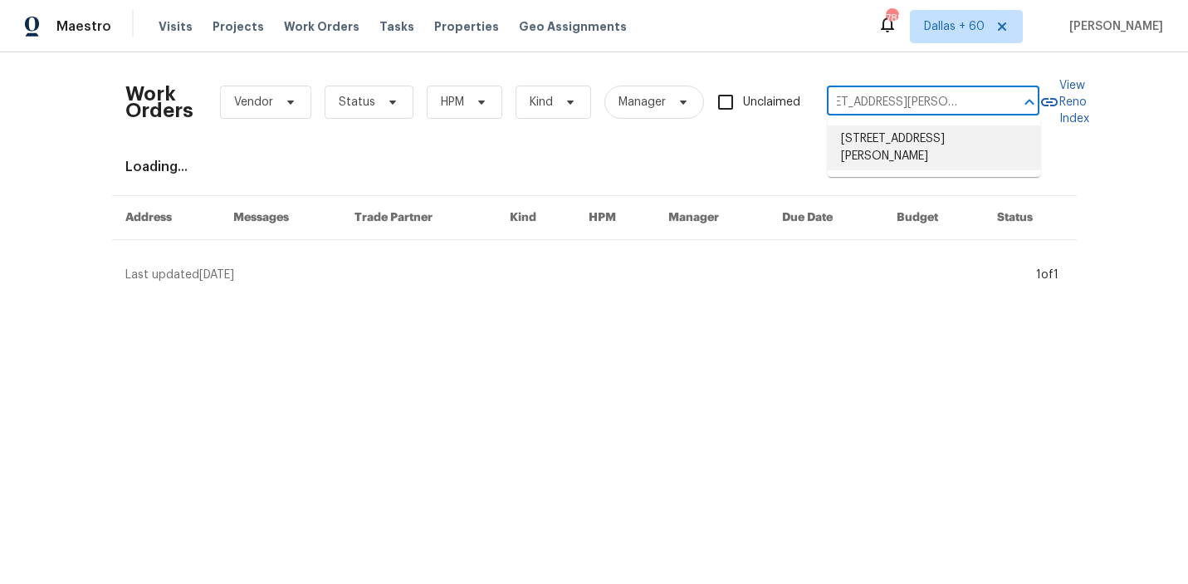
click at [945, 143] on li "[STREET_ADDRESS][PERSON_NAME]" at bounding box center [934, 147] width 213 height 45
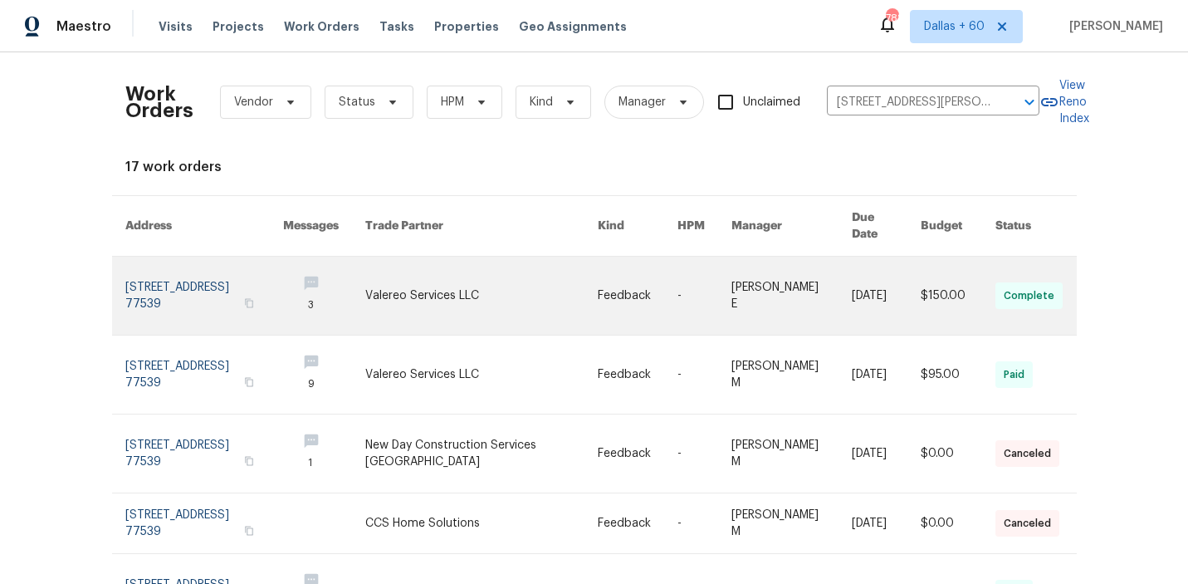
click at [365, 277] on link at bounding box center [324, 296] width 82 height 78
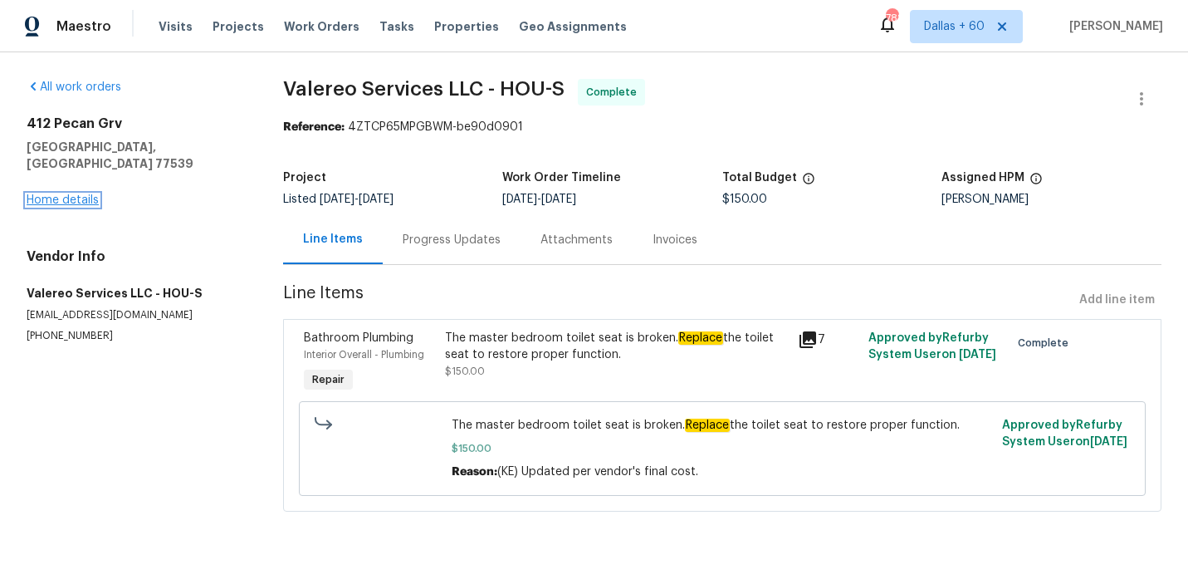
click at [46, 194] on link "Home details" at bounding box center [63, 200] width 72 height 12
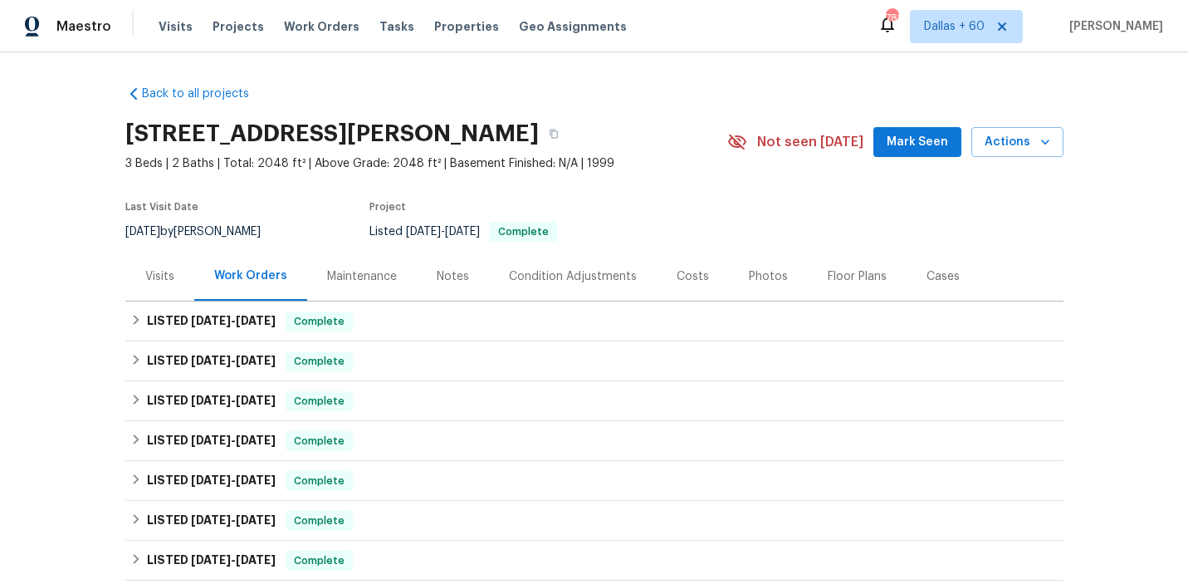
click at [433, 299] on div "Notes" at bounding box center [453, 276] width 72 height 49
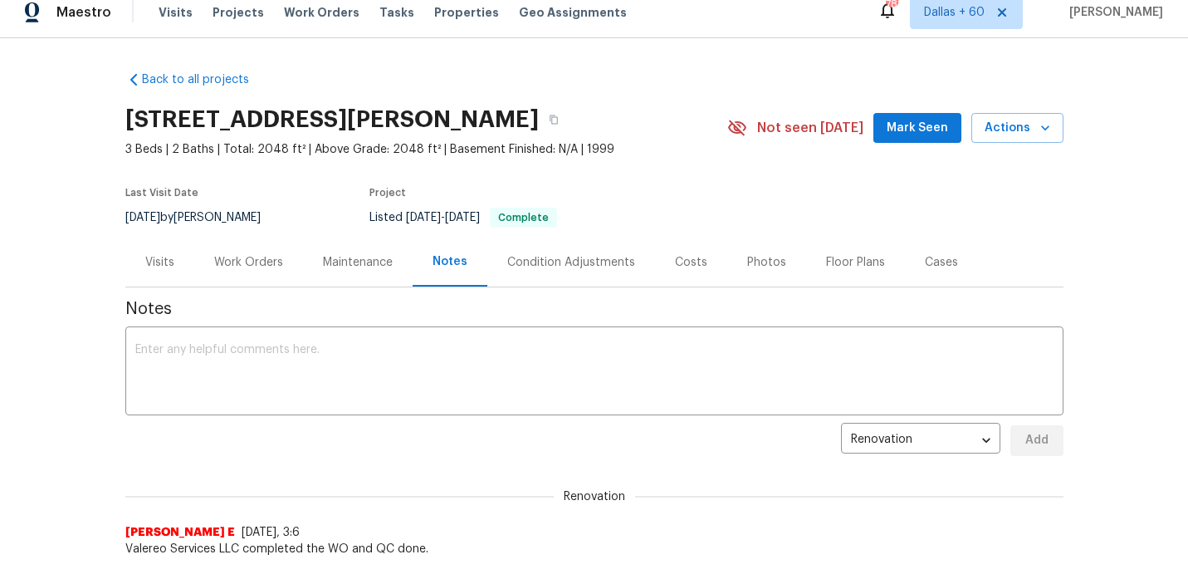
scroll to position [15, 0]
click at [267, 265] on div "Work Orders" at bounding box center [248, 261] width 69 height 17
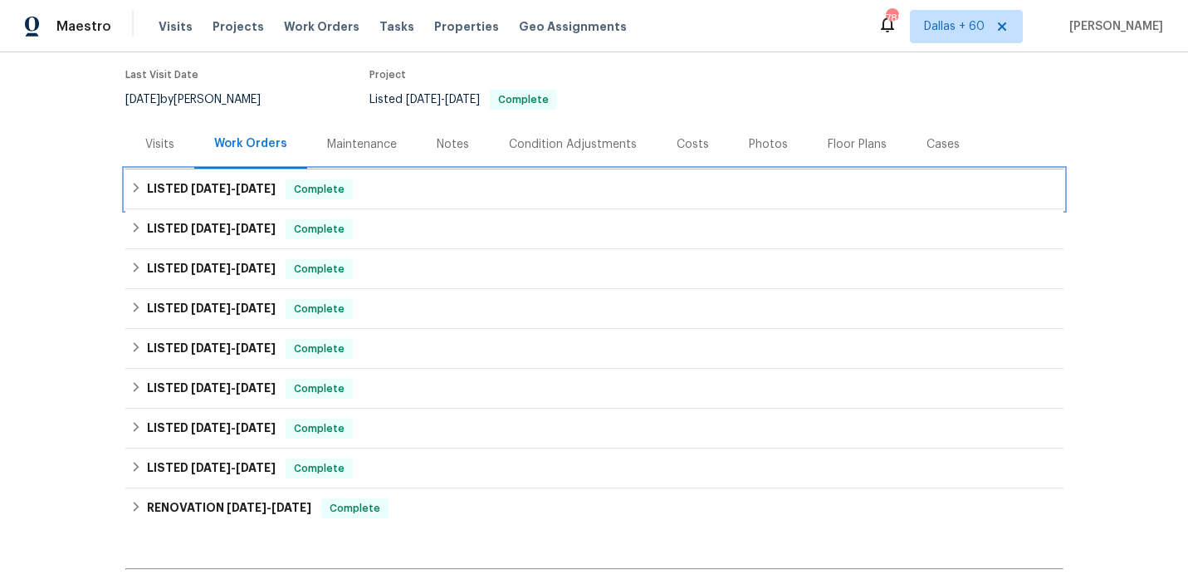
click at [414, 175] on div "LISTED [DATE] - [DATE] Complete" at bounding box center [594, 189] width 938 height 40
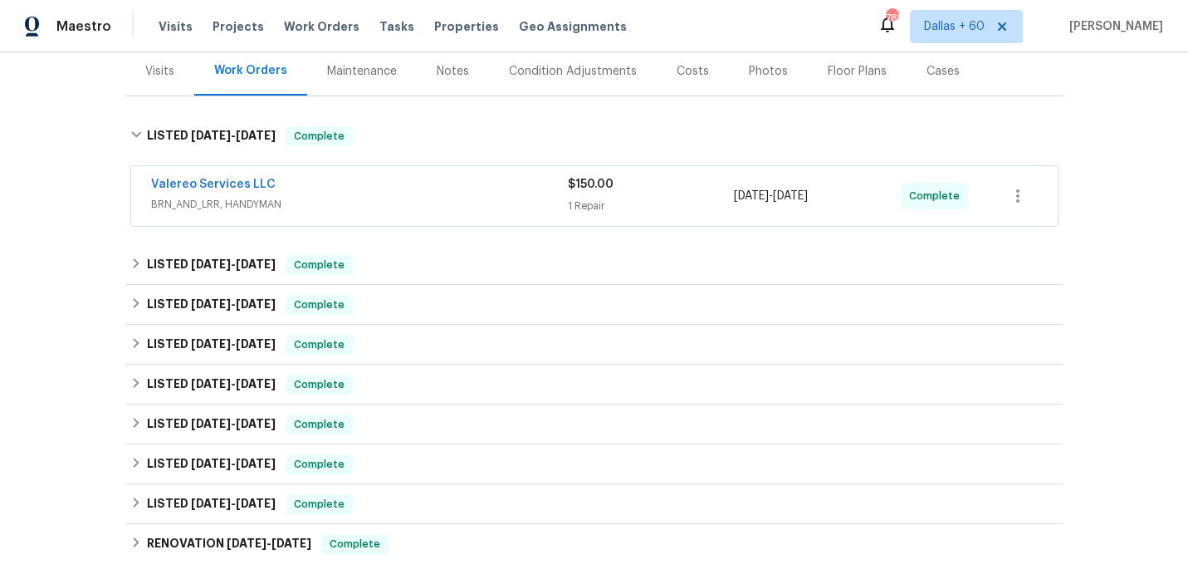
click at [416, 188] on div "Valereo Services LLC" at bounding box center [359, 186] width 417 height 20
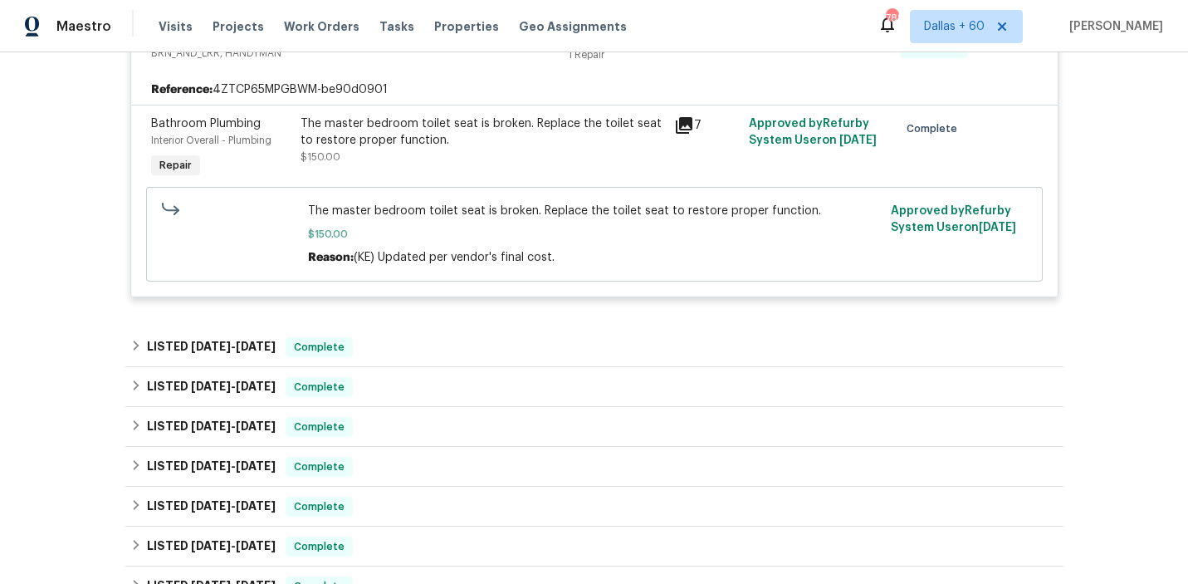
scroll to position [367, 0]
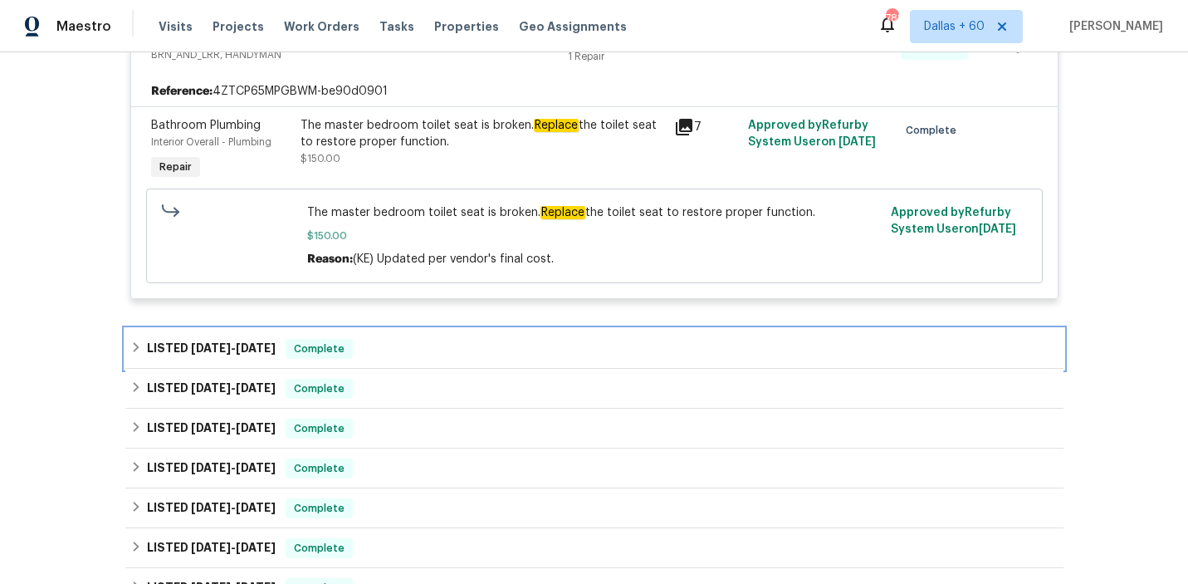
click at [408, 345] on div "LISTED [DATE] - [DATE] Complete" at bounding box center [594, 349] width 928 height 20
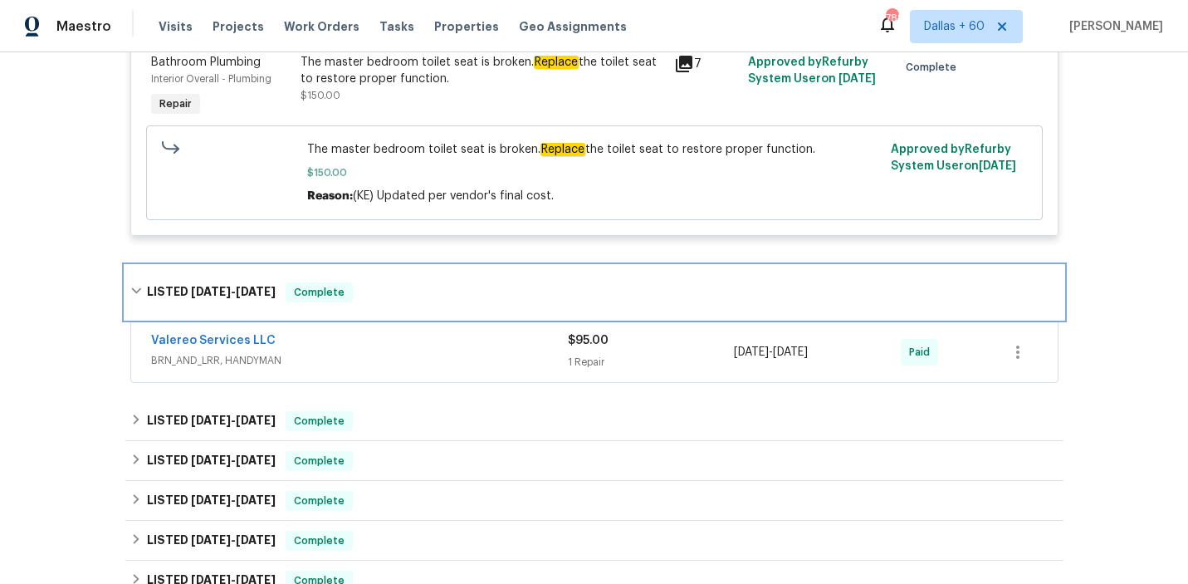
scroll to position [507, 0]
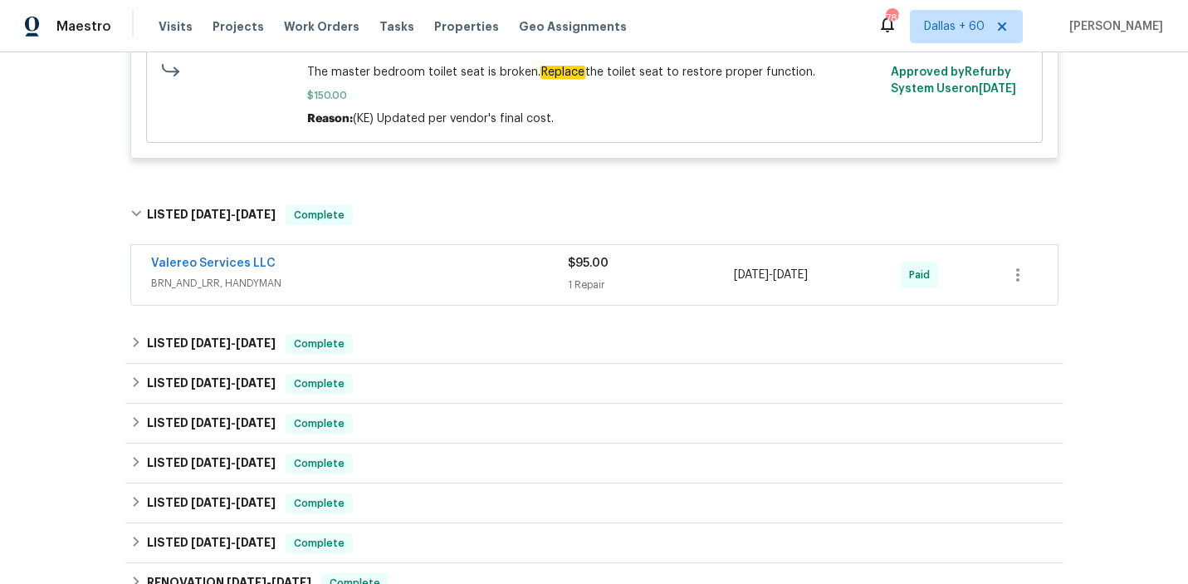
click at [417, 293] on div "Valereo Services LLC BRN_AND_LRR, HANDYMAN" at bounding box center [359, 275] width 417 height 40
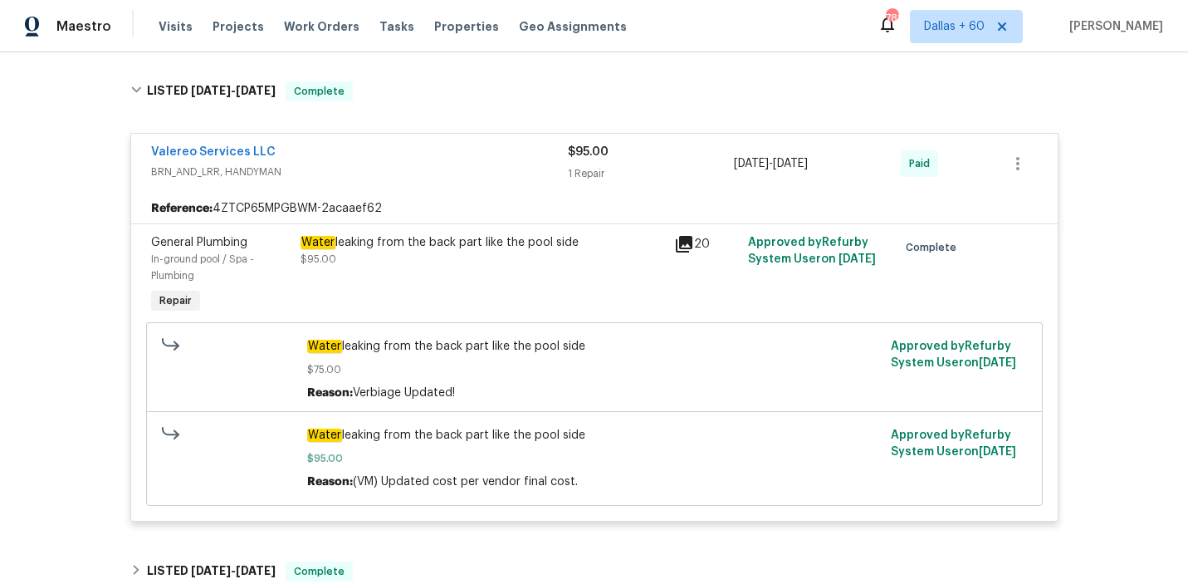
scroll to position [625, 0]
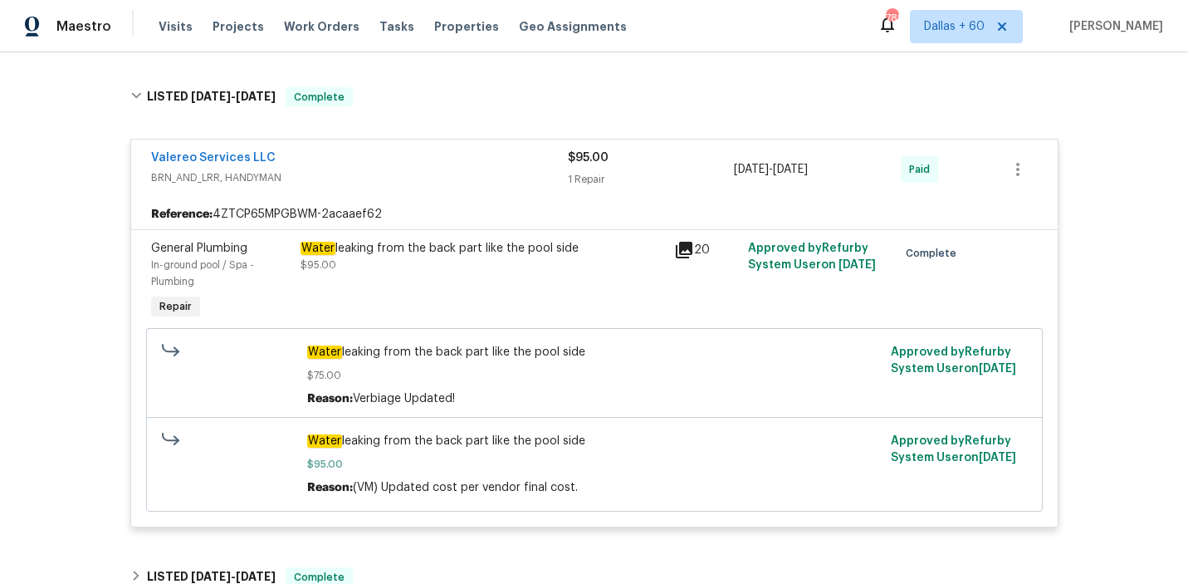
click at [433, 281] on div "Water leaking from the back part like the pool side $95.00" at bounding box center [483, 281] width 374 height 93
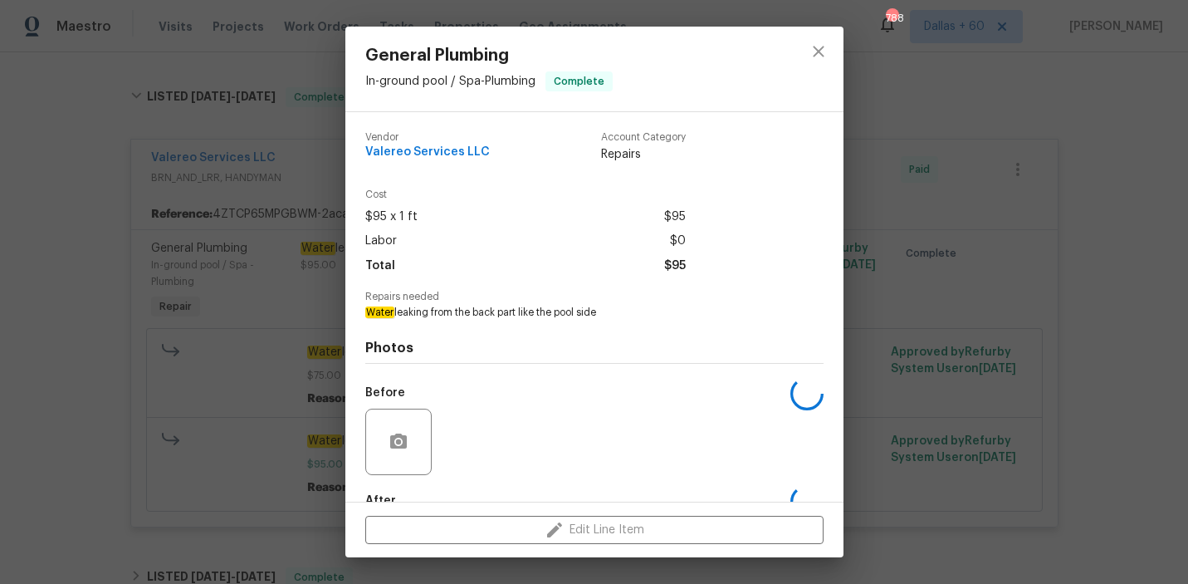
scroll to position [98, 0]
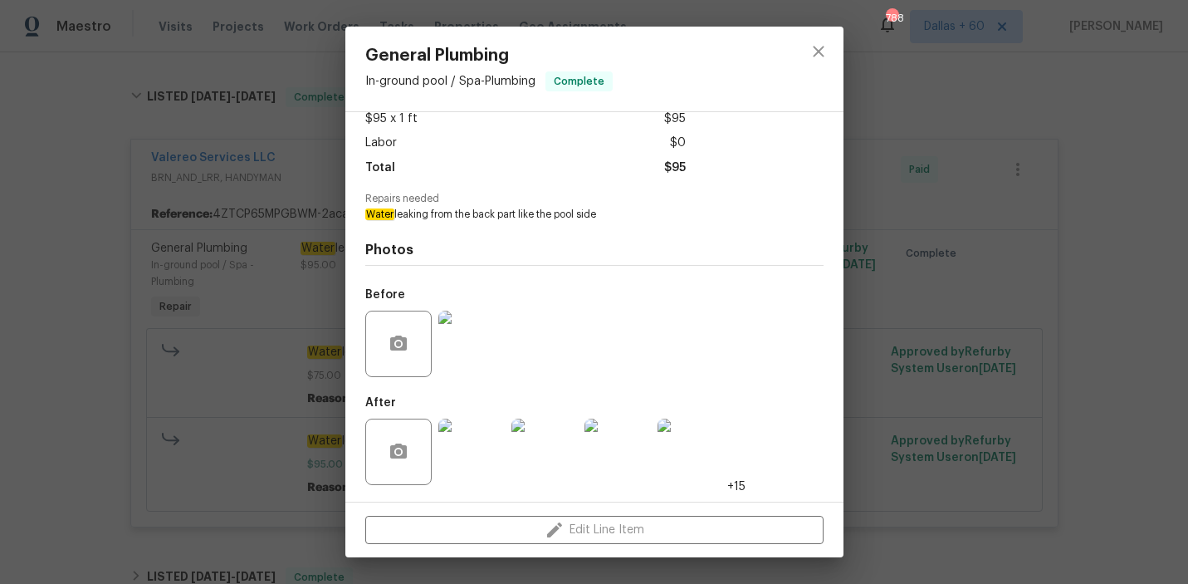
click at [472, 458] on img at bounding box center [471, 451] width 66 height 66
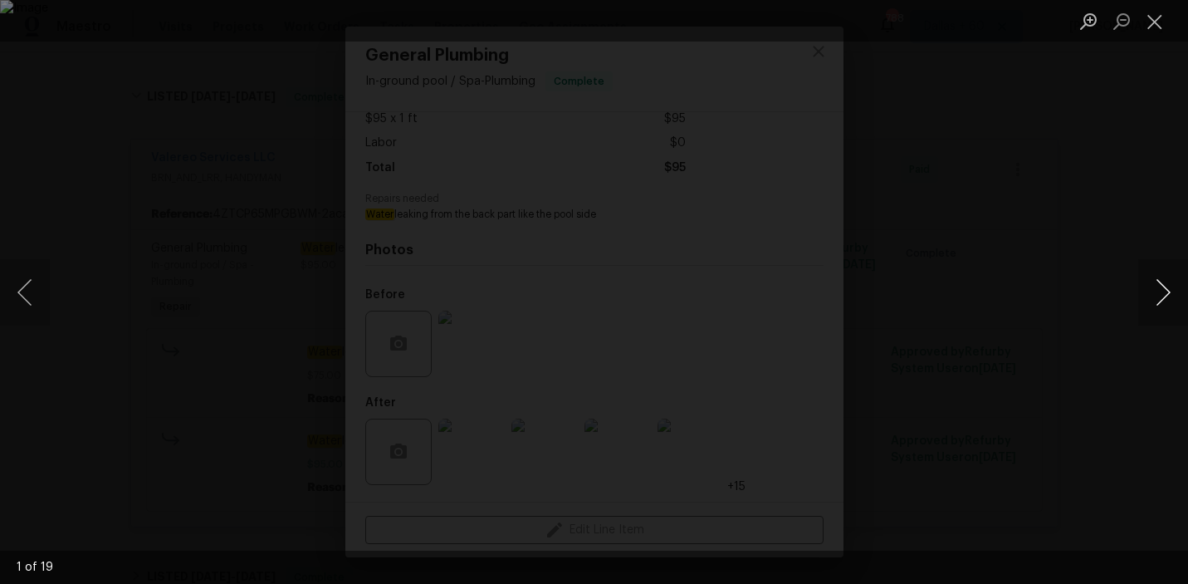
click at [1165, 288] on button "Next image" at bounding box center [1163, 292] width 50 height 66
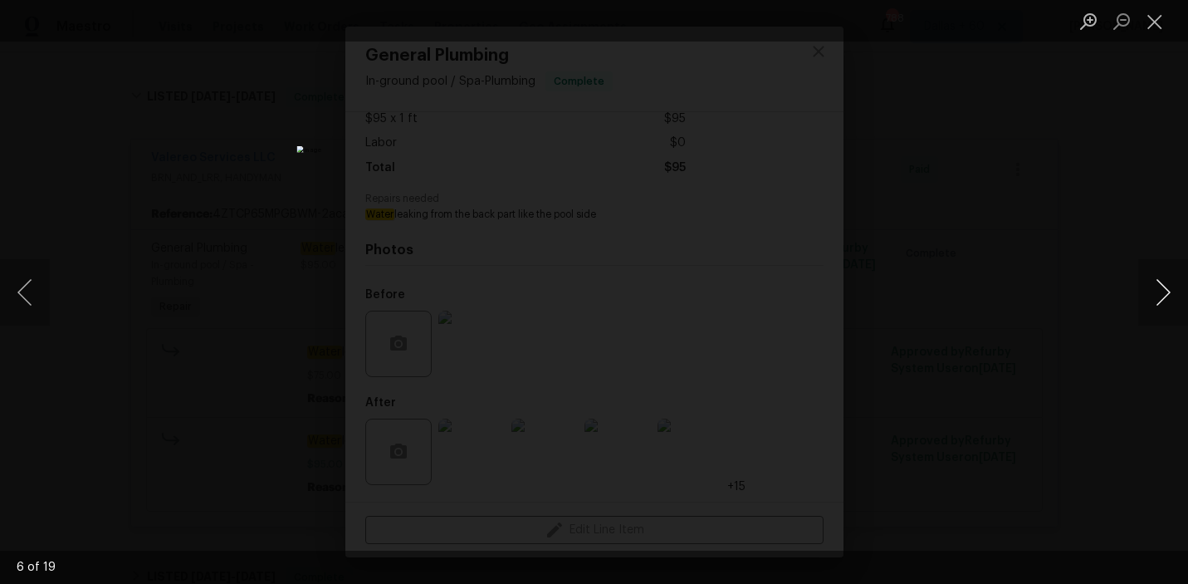
click at [1165, 288] on button "Next image" at bounding box center [1163, 292] width 50 height 66
click at [1161, 288] on button "Next image" at bounding box center [1163, 292] width 50 height 66
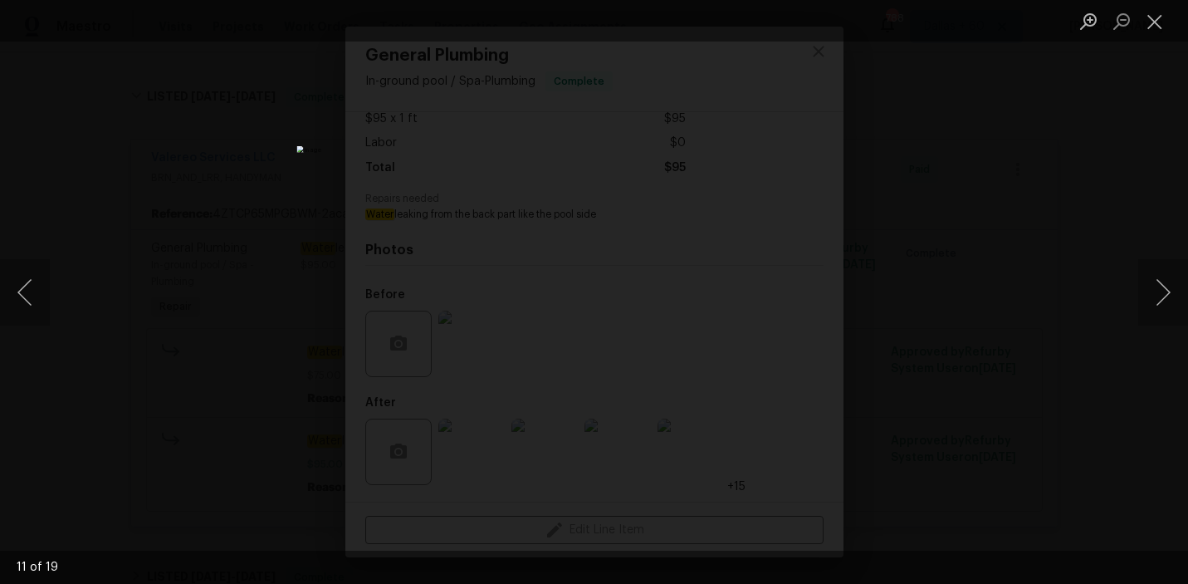
click at [1109, 339] on div "Lightbox" at bounding box center [594, 292] width 1188 height 584
click at [117, 206] on div "Lightbox" at bounding box center [594, 292] width 1188 height 584
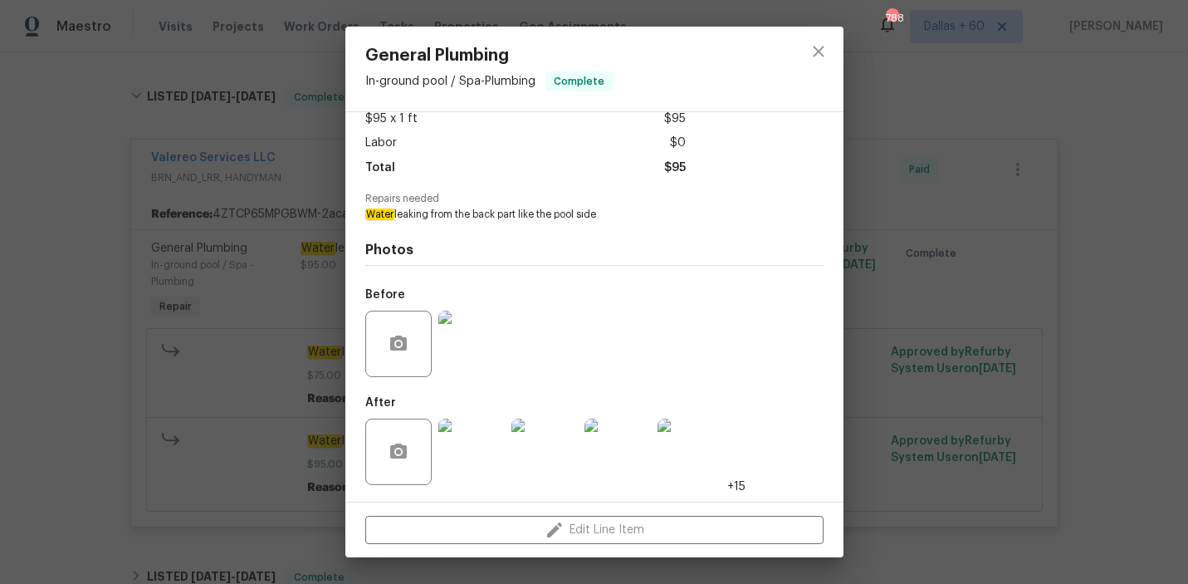
click at [41, 143] on div "General Plumbing In-ground pool / Spa - Plumbing Complete Vendor Valereo Servic…" at bounding box center [594, 292] width 1188 height 584
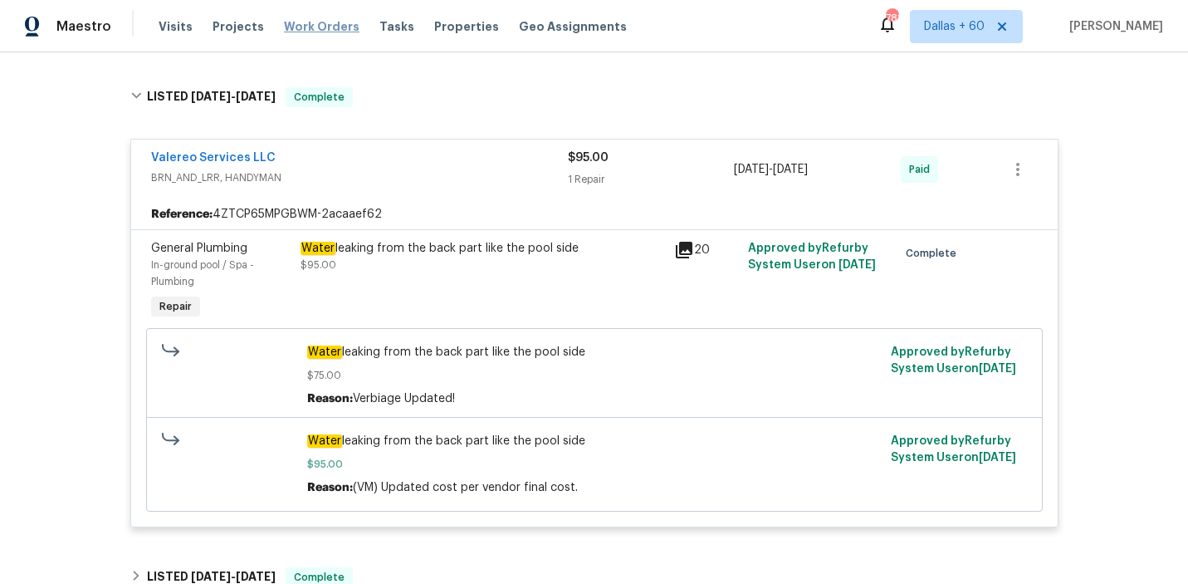
click at [316, 27] on span "Work Orders" at bounding box center [322, 26] width 76 height 17
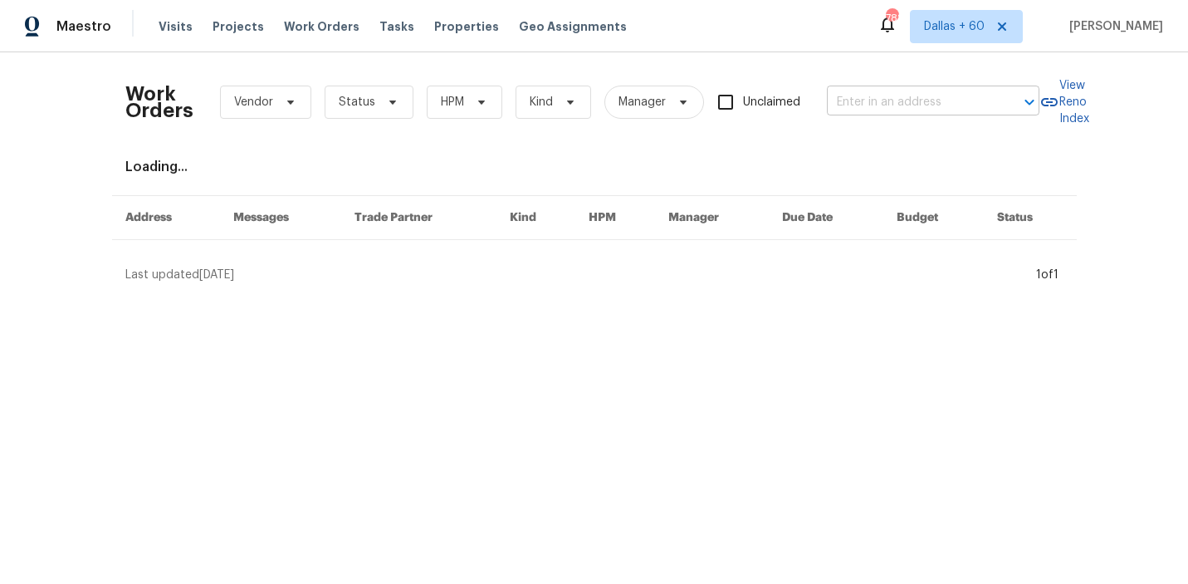
click at [887, 107] on input "text" at bounding box center [910, 103] width 166 height 26
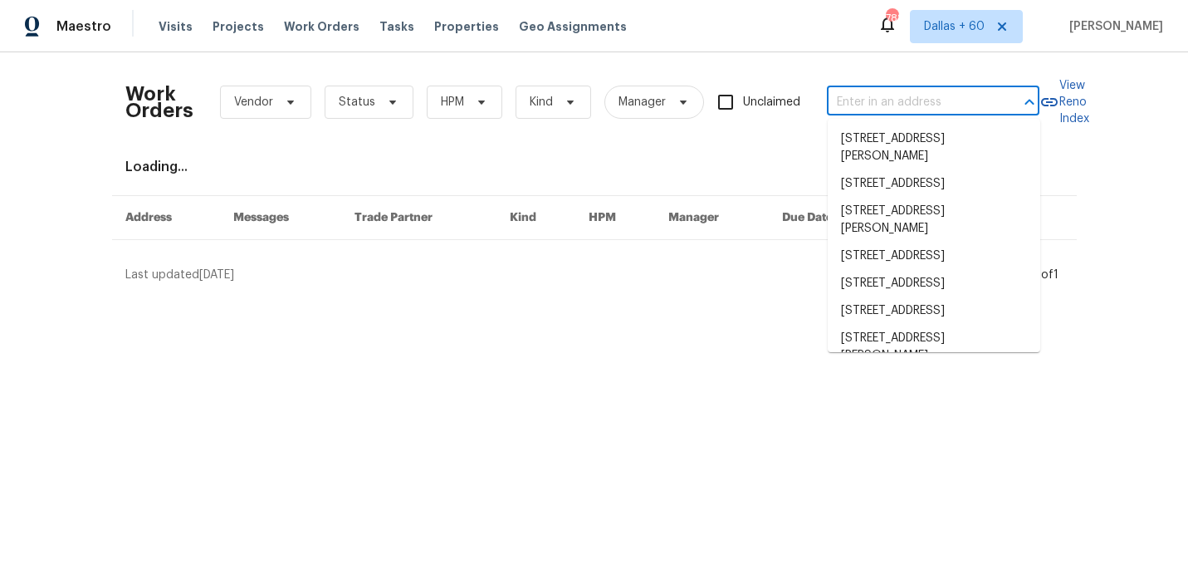
paste input "[STREET_ADDRESS]"
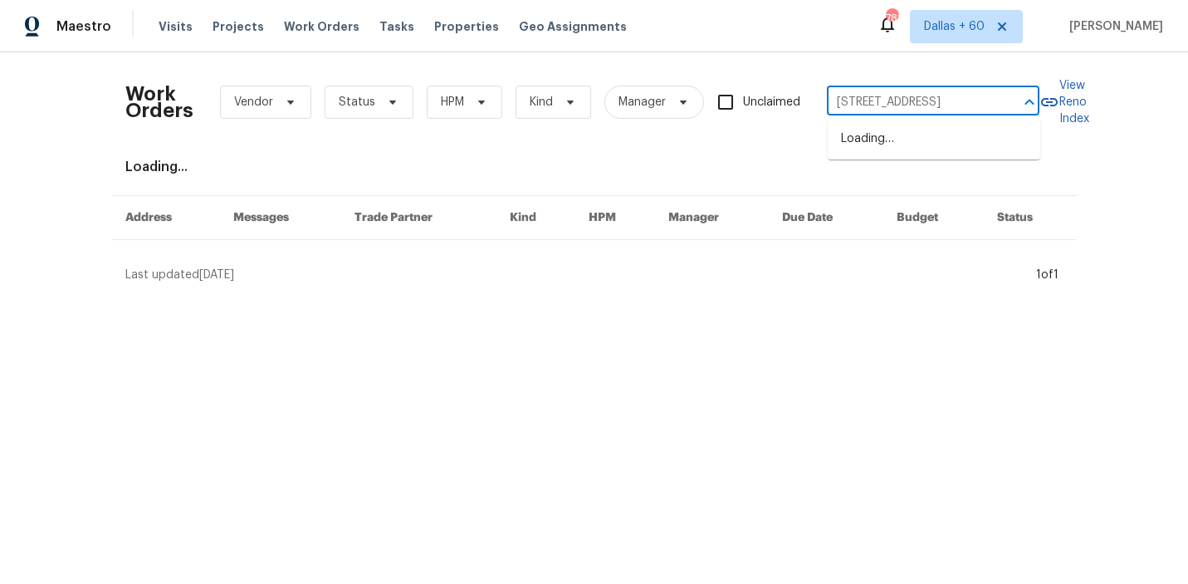
scroll to position [0, 90]
type input "[STREET_ADDRESS]"
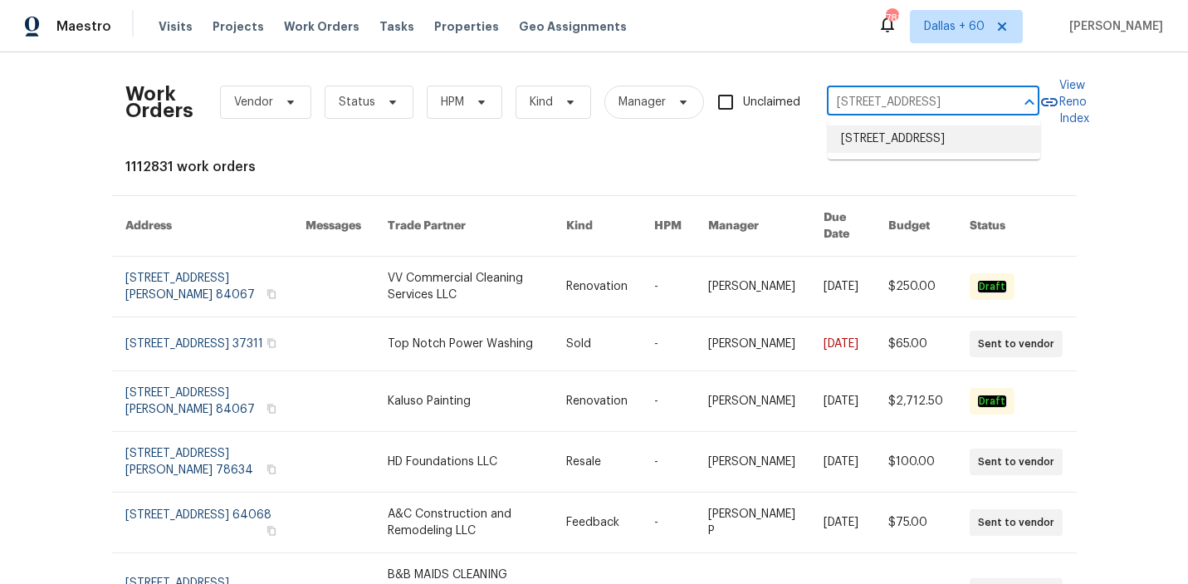
click at [878, 153] on li "[STREET_ADDRESS]" at bounding box center [934, 138] width 213 height 27
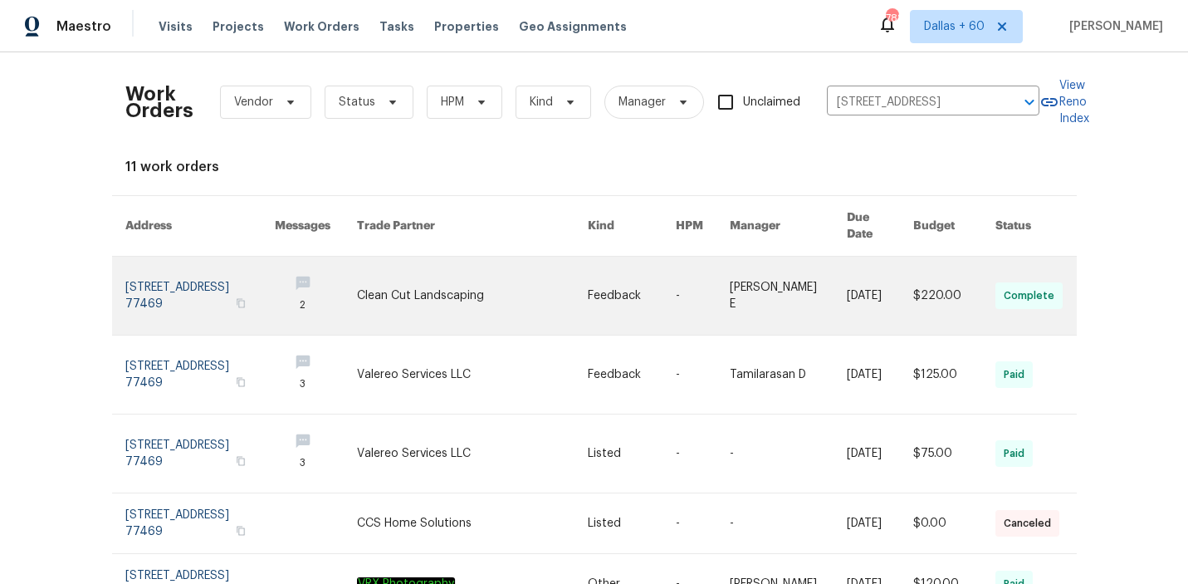
click at [542, 271] on link at bounding box center [472, 296] width 231 height 78
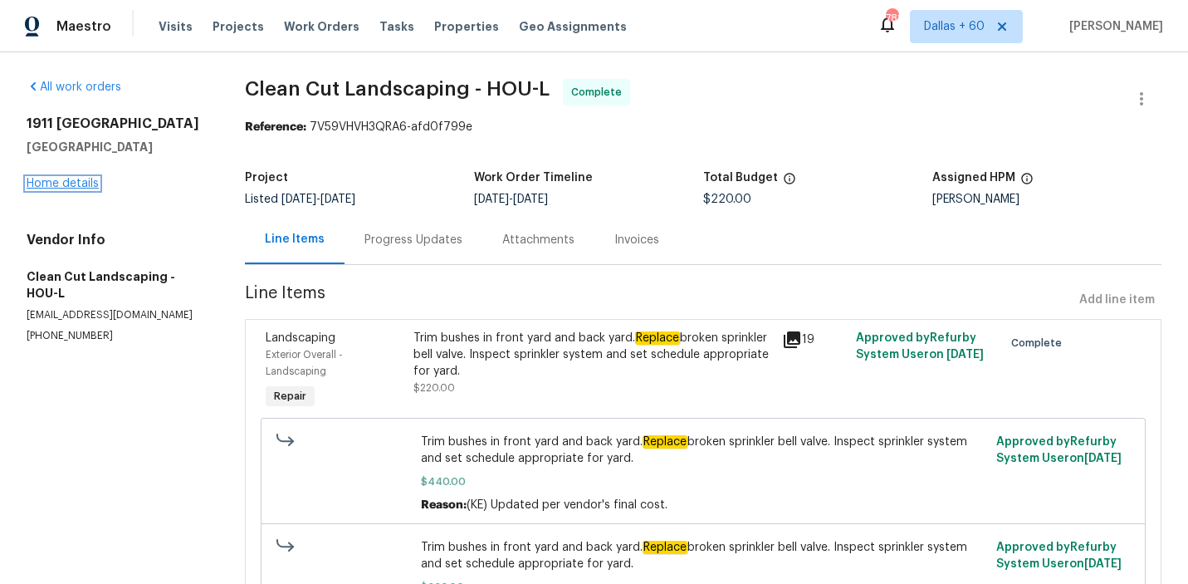
click at [79, 181] on link "Home details" at bounding box center [63, 184] width 72 height 12
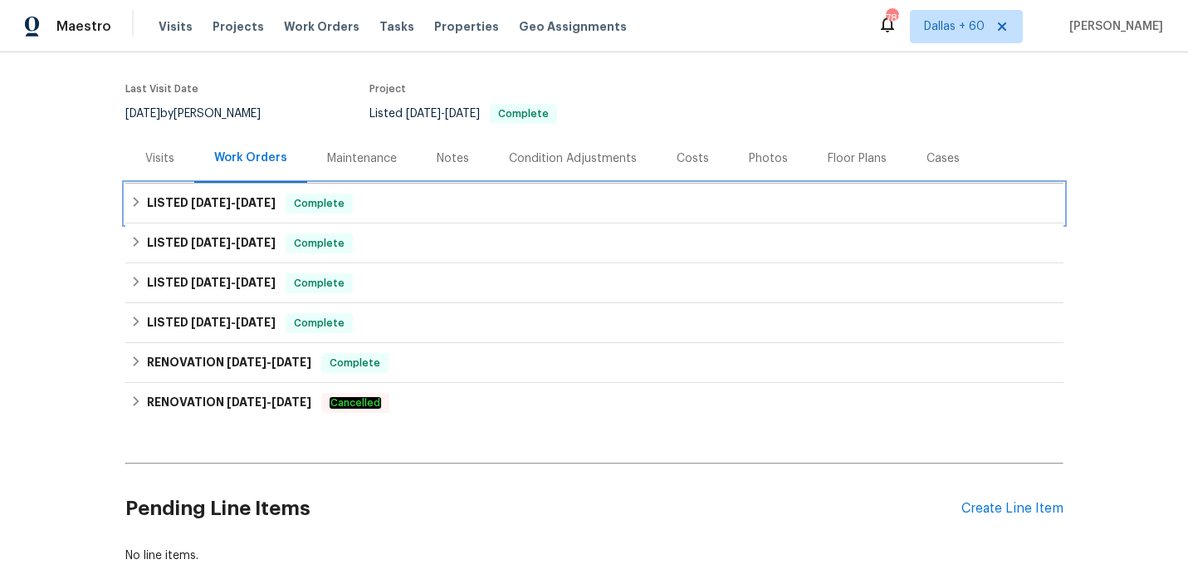
click at [454, 197] on div "LISTED [DATE] - [DATE] Complete" at bounding box center [594, 203] width 928 height 20
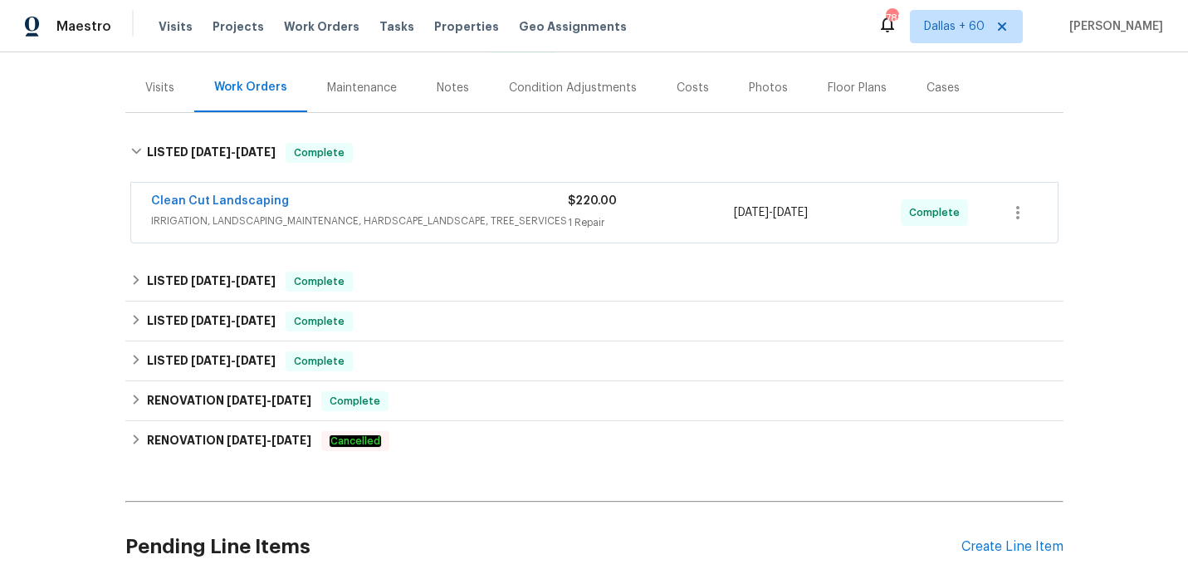
click at [454, 197] on div "Clean Cut Landscaping" at bounding box center [359, 203] width 417 height 20
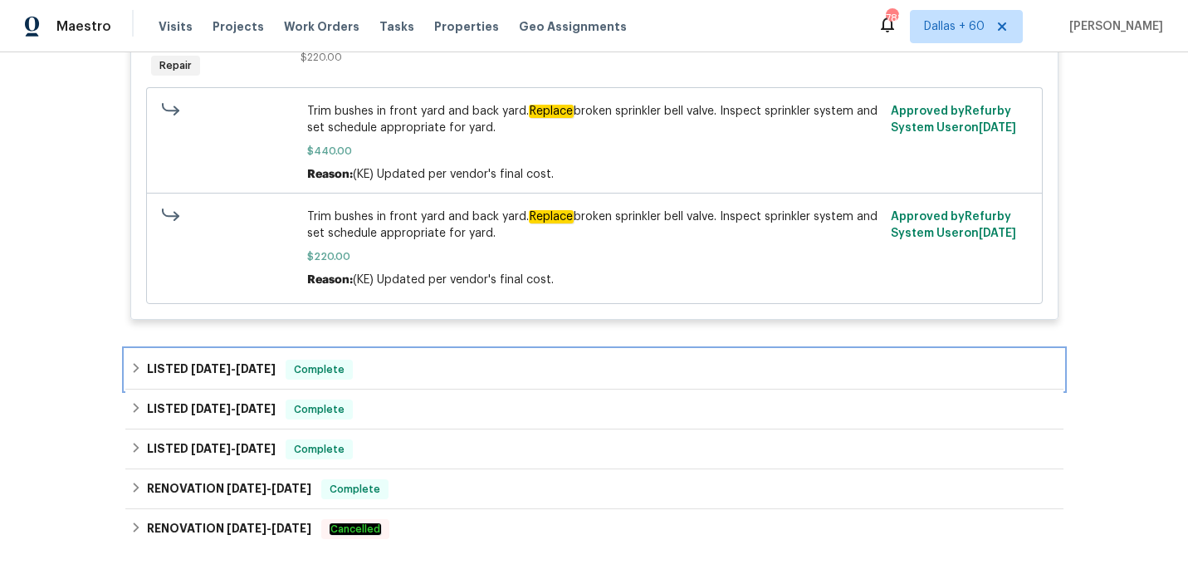
click at [473, 350] on div "LISTED [DATE] - [DATE] Complete" at bounding box center [594, 370] width 938 height 40
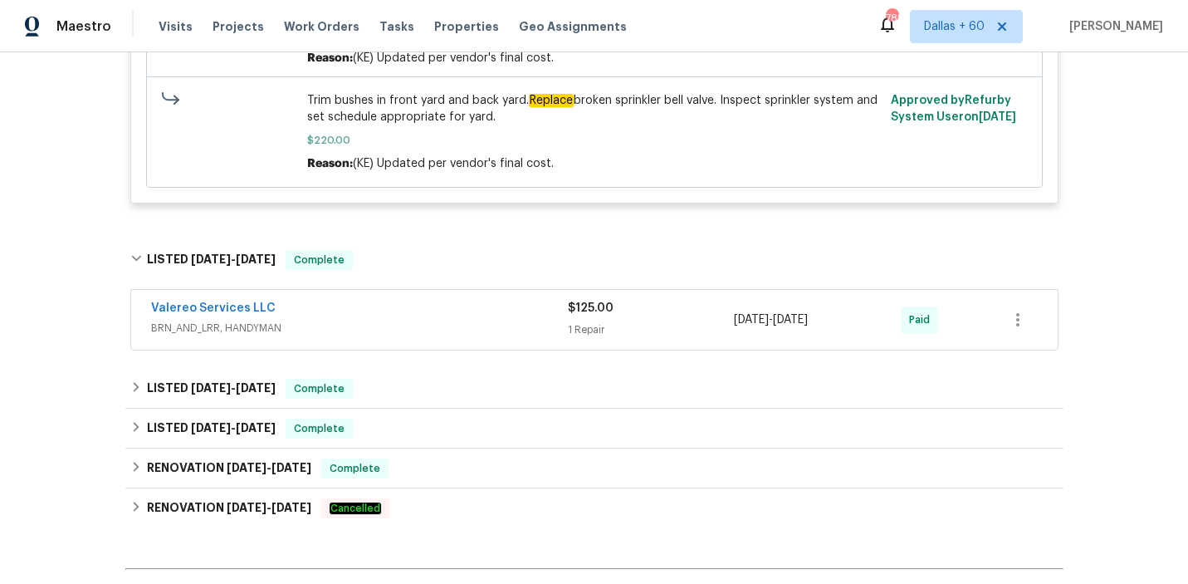
click at [458, 304] on div "Valereo Services LLC" at bounding box center [359, 310] width 417 height 20
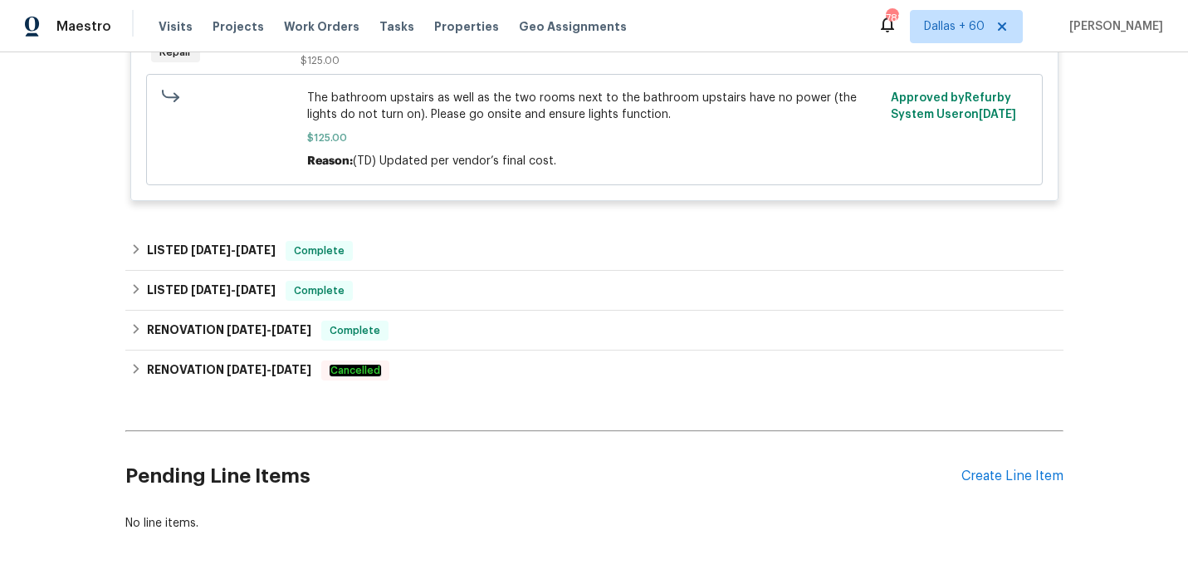
scroll to position [1065, 0]
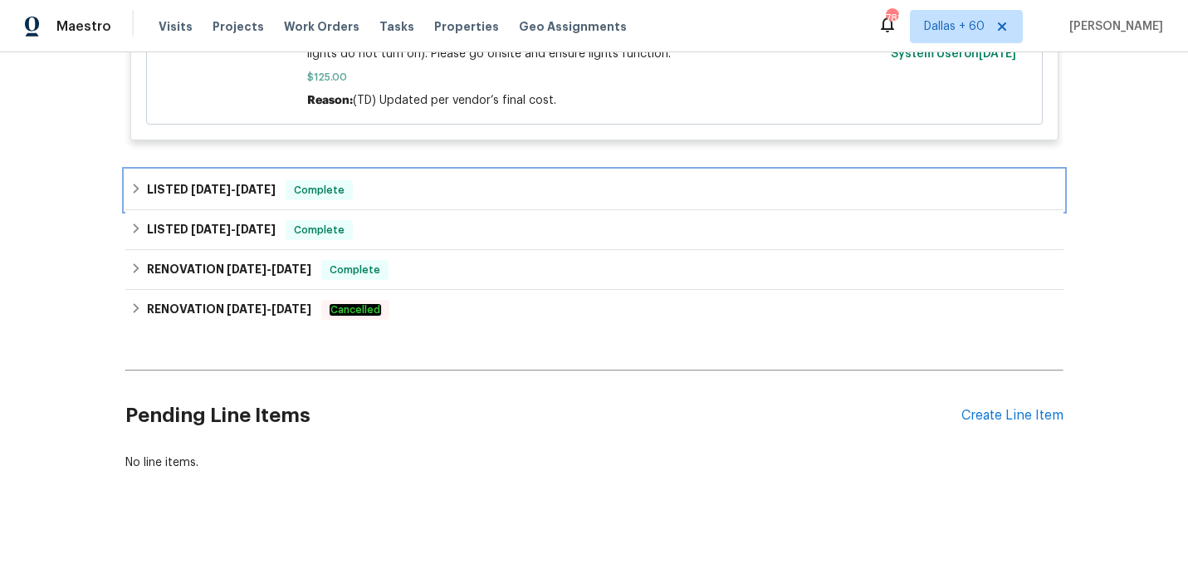
click at [414, 205] on div "LISTED [DATE] - [DATE] Complete" at bounding box center [594, 190] width 938 height 40
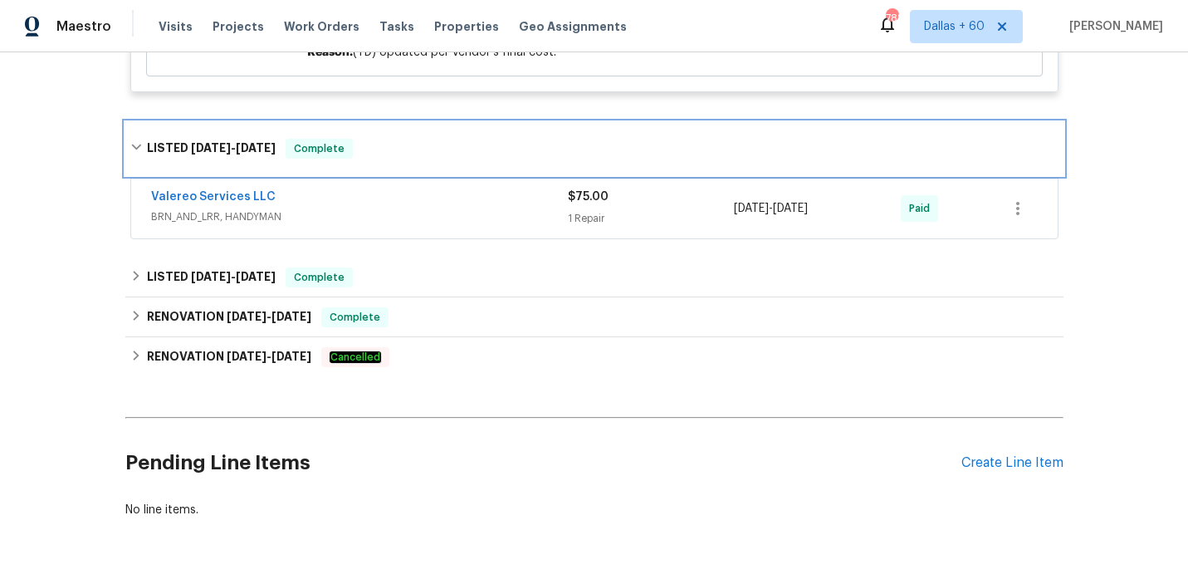
scroll to position [1115, 0]
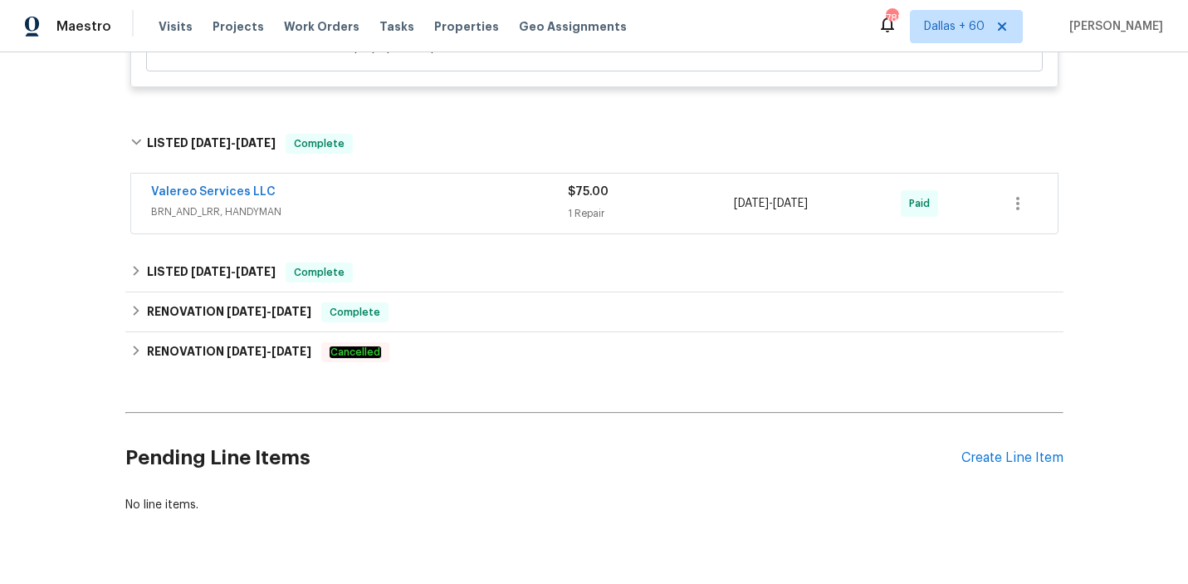
click at [414, 205] on span "BRN_AND_LRR, HANDYMAN" at bounding box center [359, 211] width 417 height 17
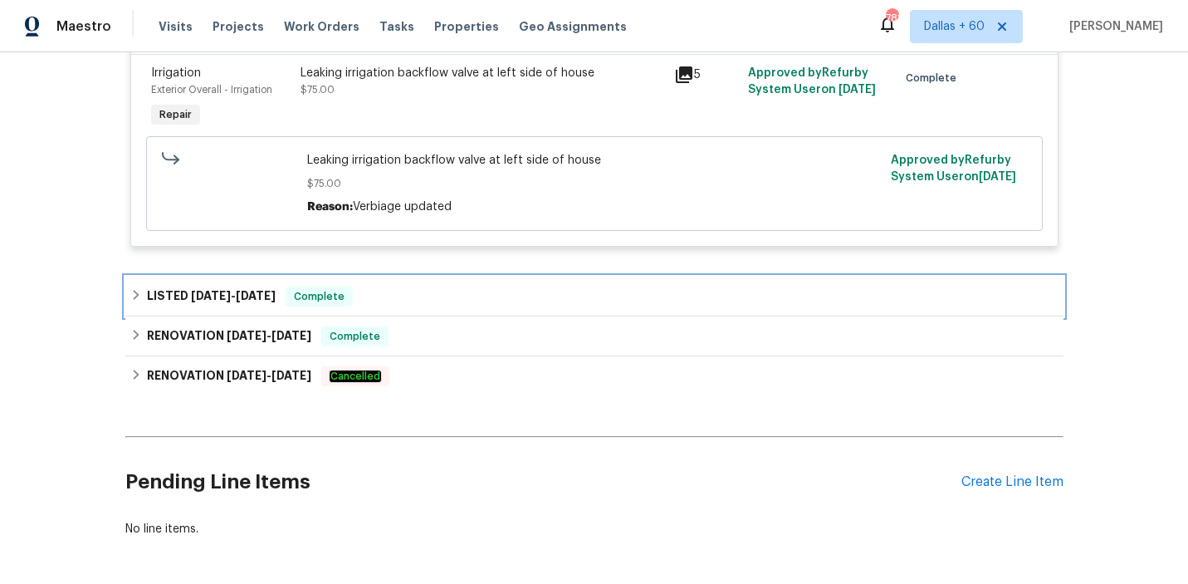
click at [401, 296] on div "LISTED [DATE] - [DATE] Complete" at bounding box center [594, 296] width 928 height 20
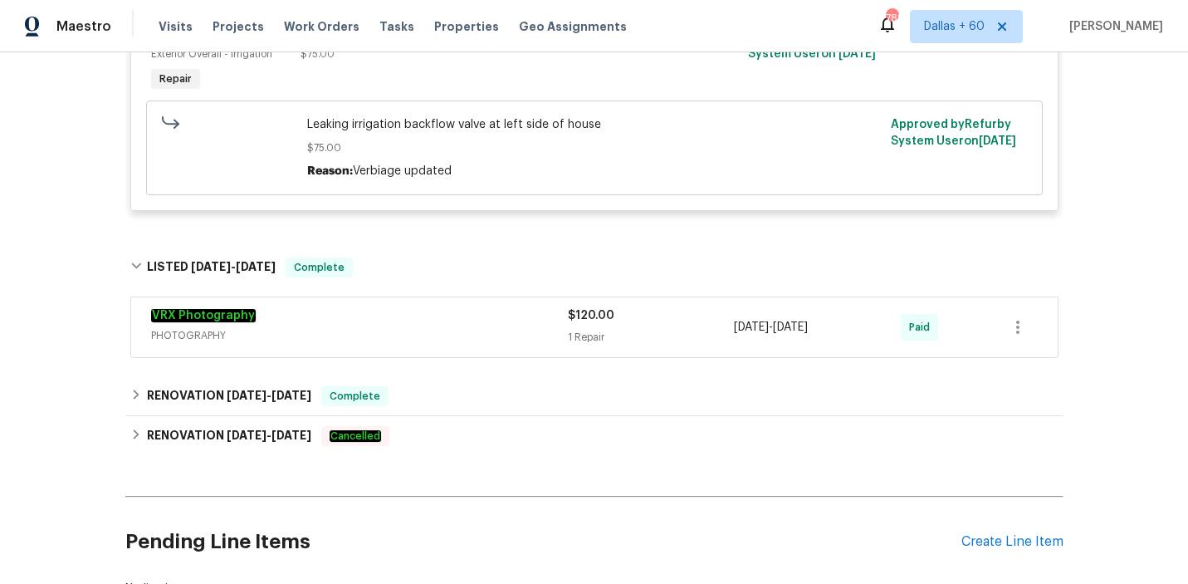
click at [403, 316] on div "VRX Photography" at bounding box center [359, 317] width 417 height 20
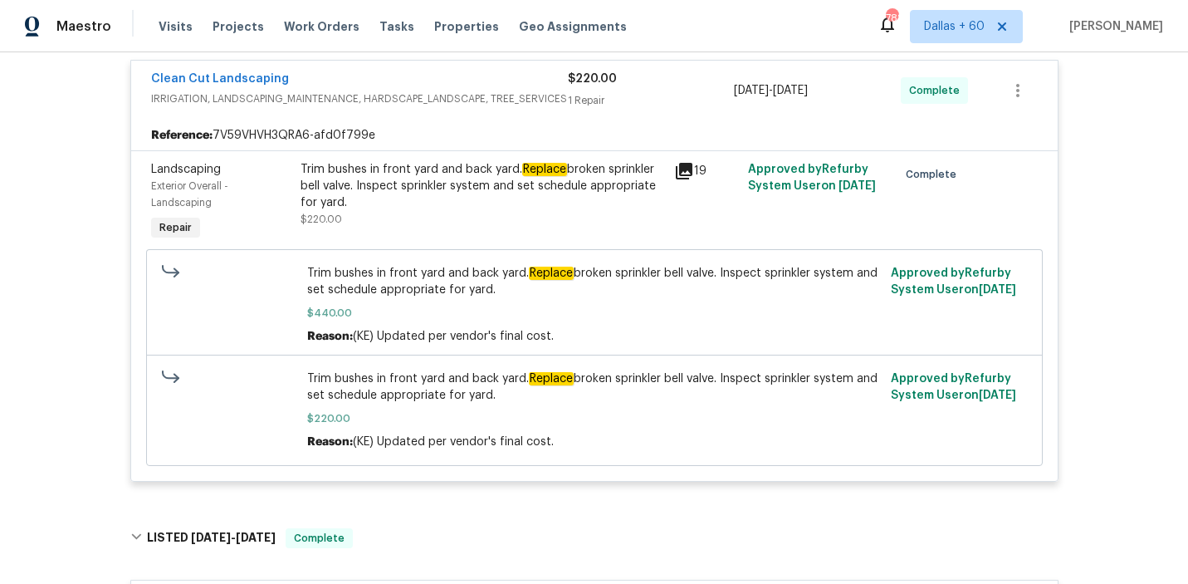
scroll to position [326, 0]
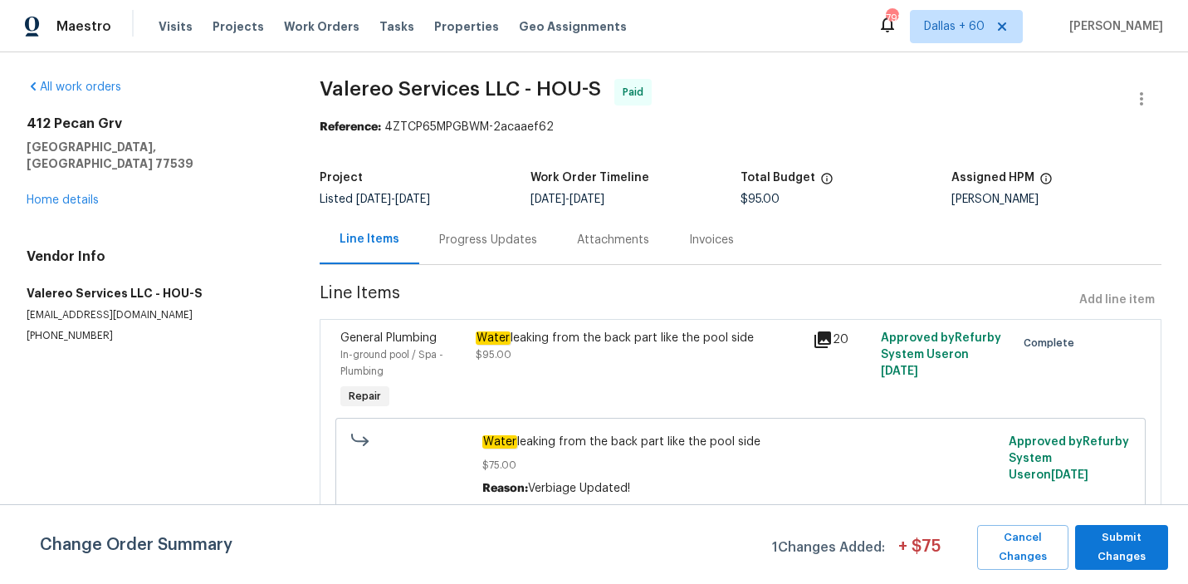
click at [466, 249] on div "Progress Updates" at bounding box center [488, 239] width 138 height 49
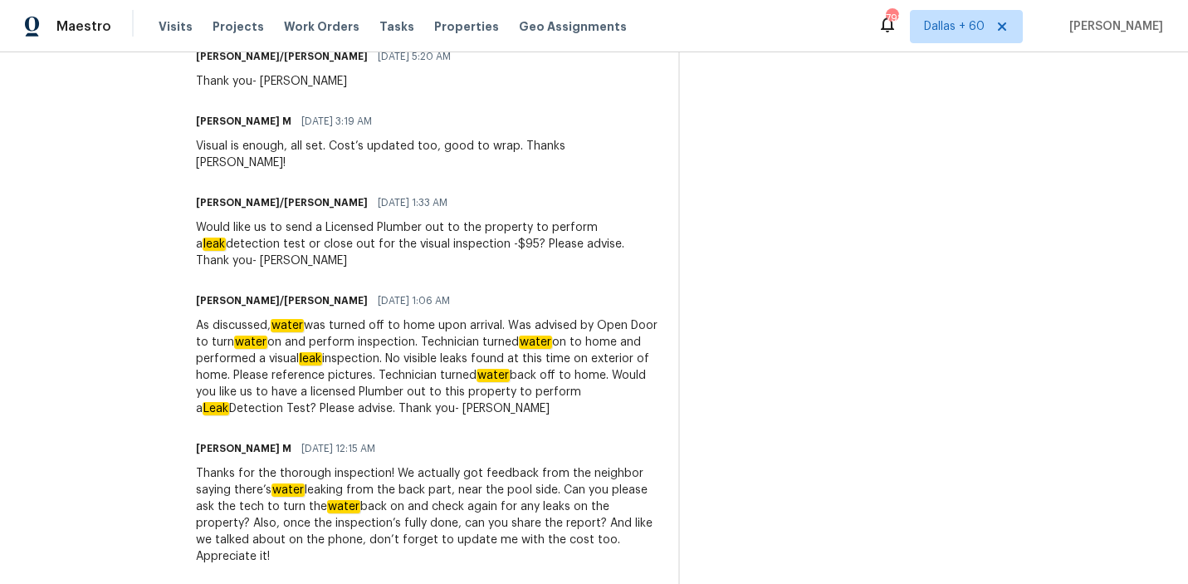
scroll to position [609, 0]
